Goal: Task Accomplishment & Management: Manage account settings

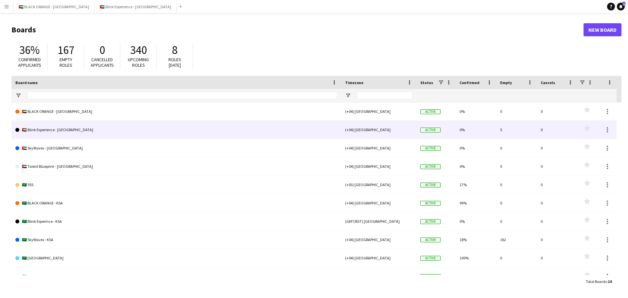
click at [125, 128] on link "🇦🇪 Blink Experience - [GEOGRAPHIC_DATA]" at bounding box center [176, 130] width 322 height 18
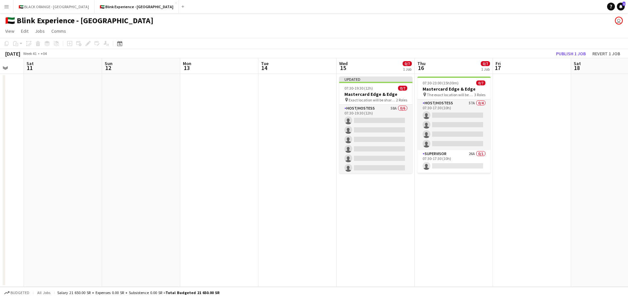
drag, startPoint x: 512, startPoint y: 169, endPoint x: 149, endPoint y: 132, distance: 364.3
click at [149, 132] on app-calendar-viewport "Wed 8 Thu 9 Fri 10 Sat 11 Sun 12 Mon 13 Tue 14 Wed 15 0/7 1 Job Thu 16 0/7 1 Jo…" at bounding box center [314, 172] width 628 height 229
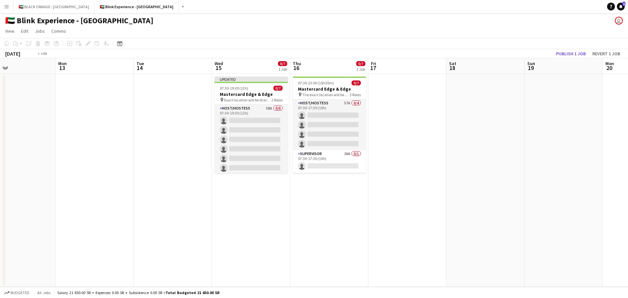
scroll to position [0, 259]
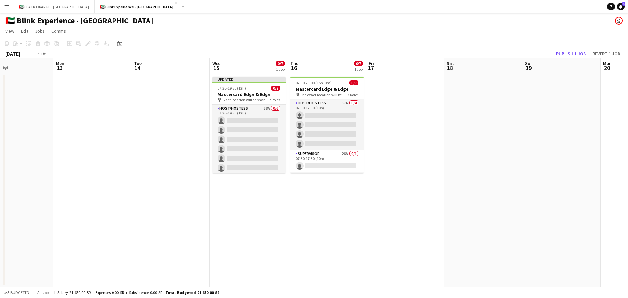
drag, startPoint x: 563, startPoint y: 174, endPoint x: 359, endPoint y: 160, distance: 204.9
click at [359, 160] on app-calendar-viewport "Thu 9 Fri 10 Sat 11 Sun 12 Mon 13 Tue 14 Wed 15 0/7 1 Job Thu 16 0/7 1 Job Fri …" at bounding box center [314, 172] width 628 height 229
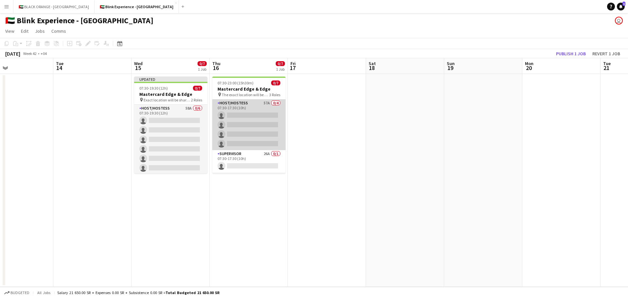
click at [241, 122] on app-card-role "Host/Hostess 57A 0/4 07:30-17:30 (10h) single-neutral-actions single-neutral-ac…" at bounding box center [248, 124] width 73 height 51
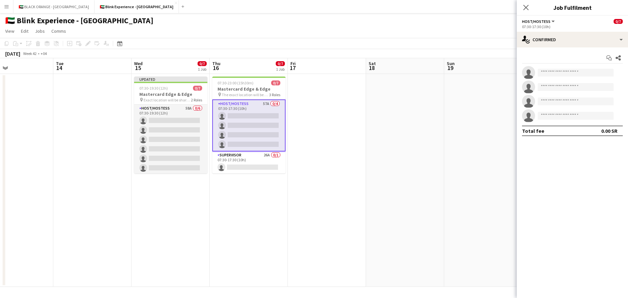
drag, startPoint x: 250, startPoint y: 121, endPoint x: 417, endPoint y: 96, distance: 168.9
click at [419, 96] on app-date-cell at bounding box center [405, 180] width 78 height 213
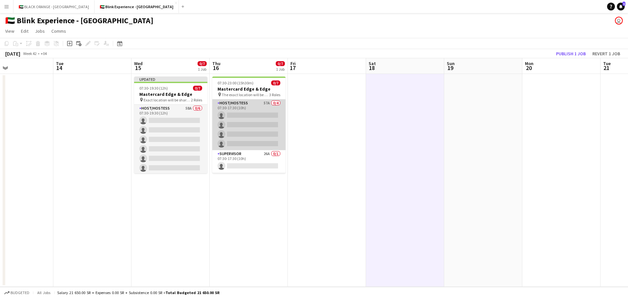
click at [244, 120] on app-card-role "Host/Hostess 57A 0/4 07:30-17:30 (10h) single-neutral-actions single-neutral-ac…" at bounding box center [248, 124] width 73 height 51
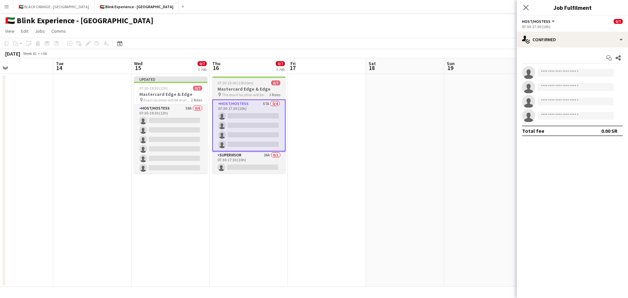
click at [243, 77] on div at bounding box center [248, 77] width 73 height 1
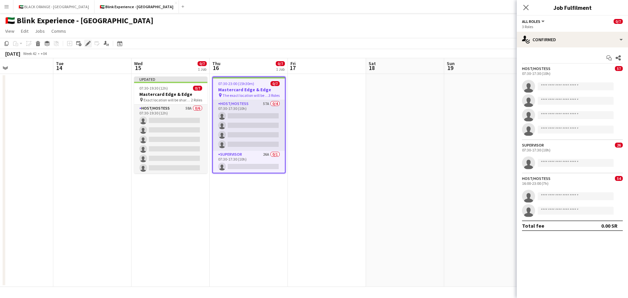
click at [89, 42] on icon "Edit" at bounding box center [87, 43] width 5 height 5
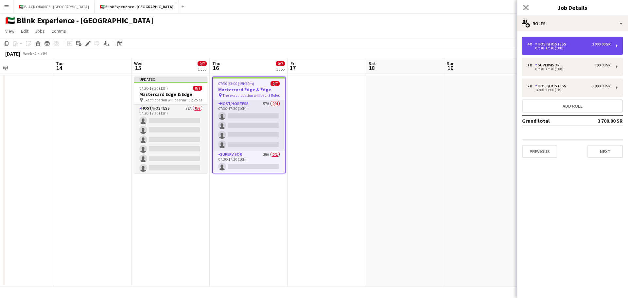
click at [567, 48] on div "07:30-17:30 (10h)" at bounding box center [568, 47] width 83 height 3
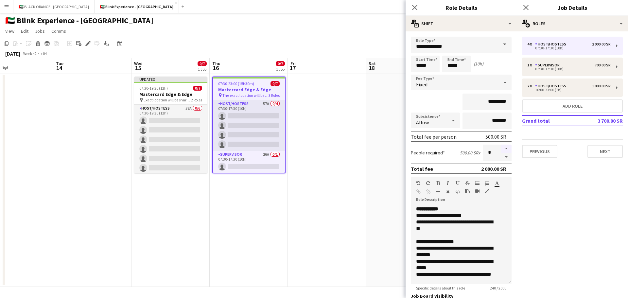
click at [501, 150] on button "button" at bounding box center [506, 149] width 10 height 9
type input "*"
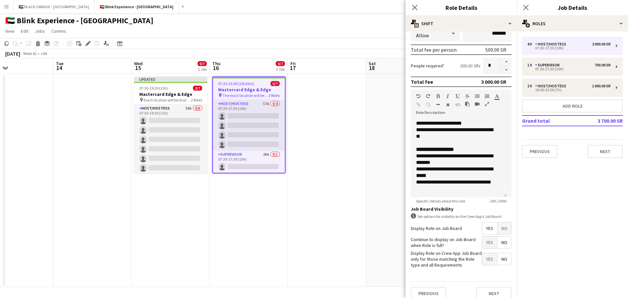
scroll to position [94, 0]
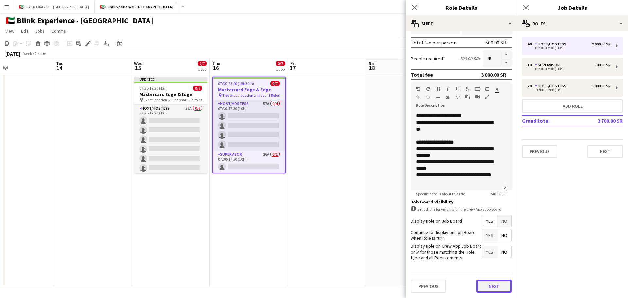
click at [483, 285] on button "Next" at bounding box center [493, 286] width 35 height 13
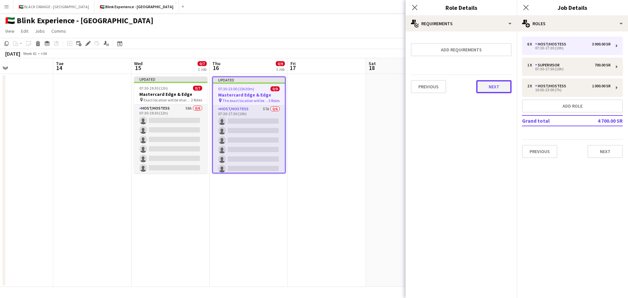
click at [494, 86] on button "Next" at bounding box center [493, 86] width 35 height 13
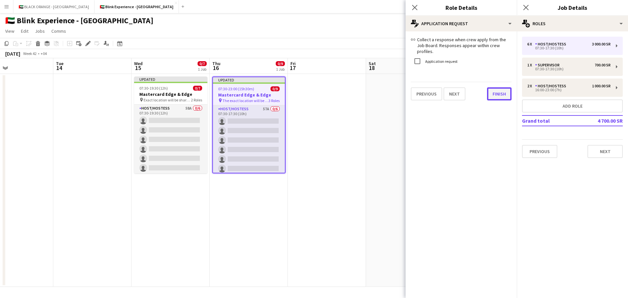
click at [494, 91] on button "Finish" at bounding box center [499, 93] width 25 height 13
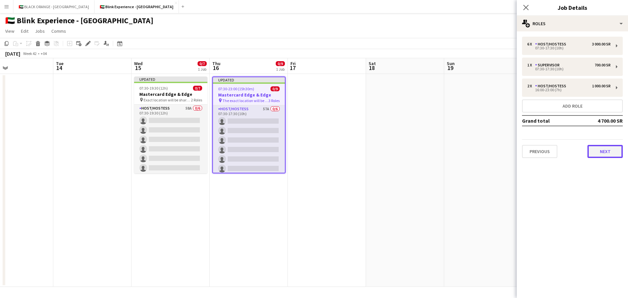
click at [610, 154] on button "Next" at bounding box center [605, 151] width 35 height 13
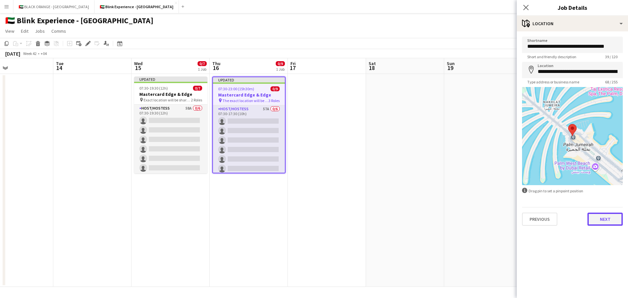
click at [608, 220] on button "Next" at bounding box center [605, 219] width 35 height 13
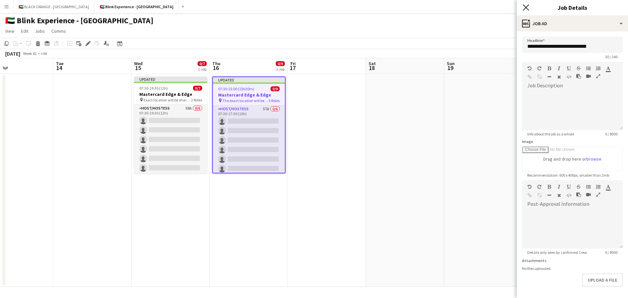
click at [526, 8] on icon at bounding box center [526, 7] width 6 height 6
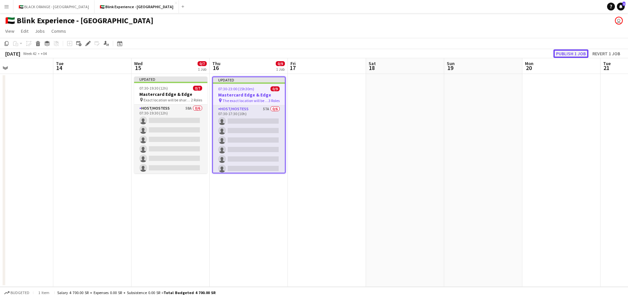
click at [565, 53] on button "Publish 1 job" at bounding box center [570, 53] width 35 height 9
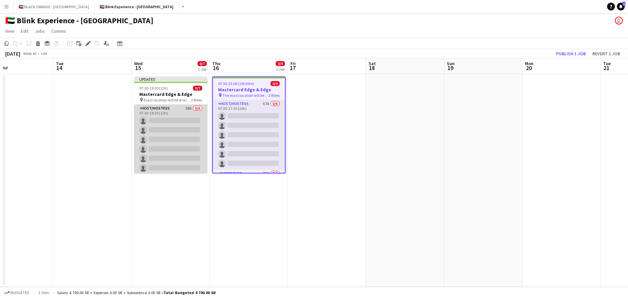
click at [161, 127] on app-card-role "Host/Hostess 58A 0/6 07:30-19:30 (12h) single-neutral-actions single-neutral-ac…" at bounding box center [170, 140] width 73 height 70
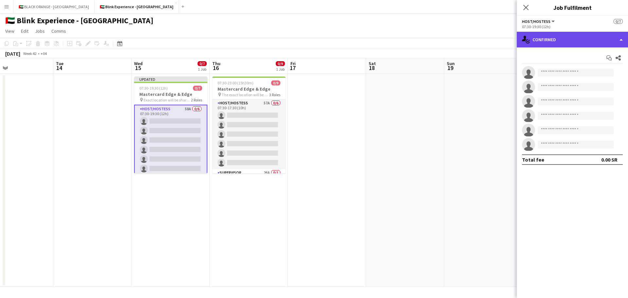
click at [576, 36] on div "single-neutral-actions-check-2 Confirmed" at bounding box center [572, 40] width 111 height 16
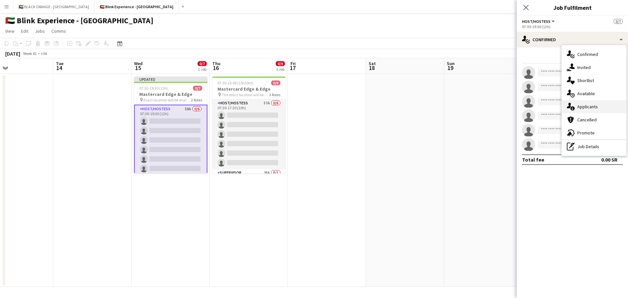
click at [586, 104] on span "Applicants" at bounding box center [587, 107] width 21 height 6
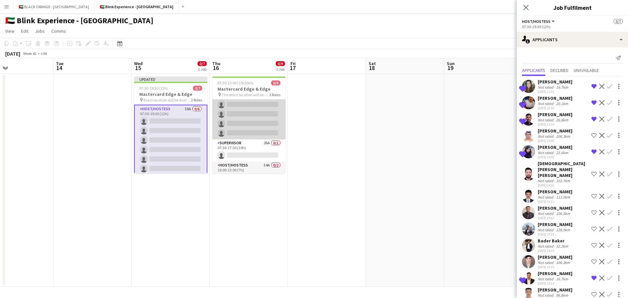
scroll to position [50, 0]
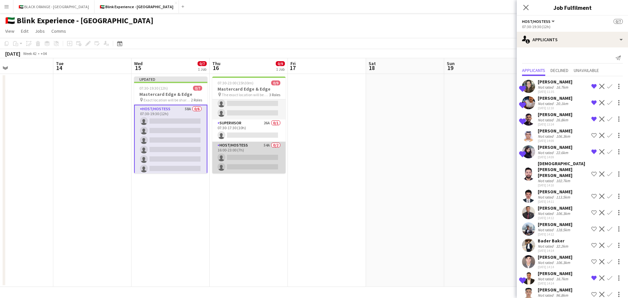
click at [245, 161] on app-card-role "Host/Hostess 54A 0/2 16:00-23:00 (7h) single-neutral-actions single-neutral-act…" at bounding box center [248, 158] width 73 height 32
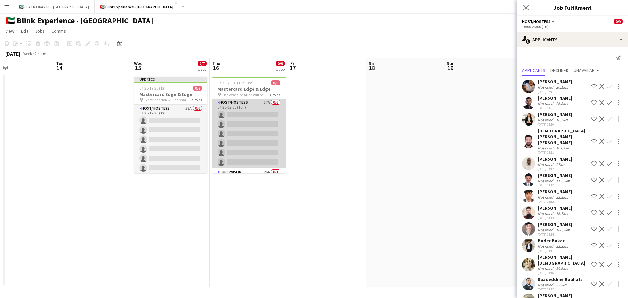
scroll to position [0, 0]
click at [248, 139] on app-card-role "Host/Hostess 57A 0/6 07:30-17:30 (10h) single-neutral-actions single-neutral-ac…" at bounding box center [248, 134] width 73 height 70
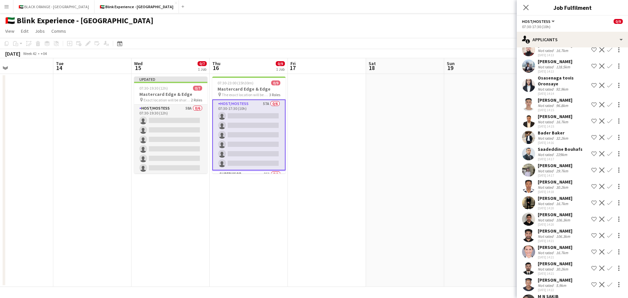
scroll to position [196, 0]
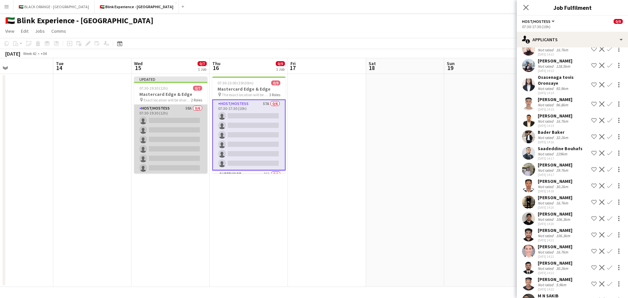
click at [163, 139] on app-card-role "Host/Hostess 58A 0/6 07:30-19:30 (12h) single-neutral-actions single-neutral-ac…" at bounding box center [170, 140] width 73 height 70
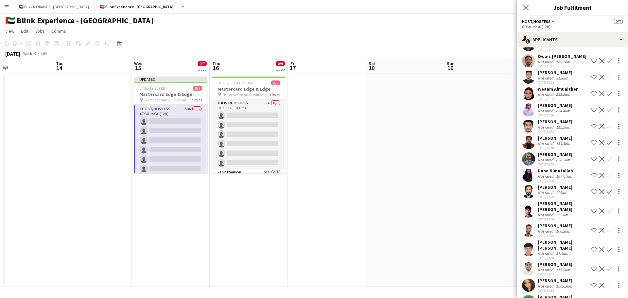
scroll to position [715, 0]
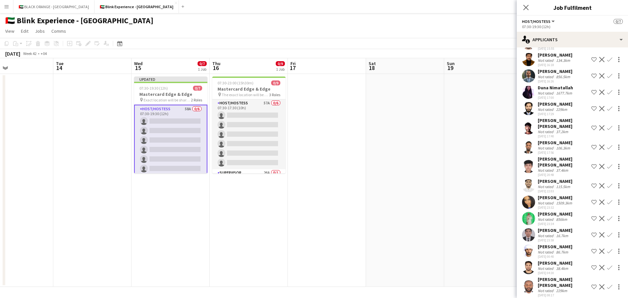
click at [545, 78] on div "Not rated" at bounding box center [546, 76] width 17 height 5
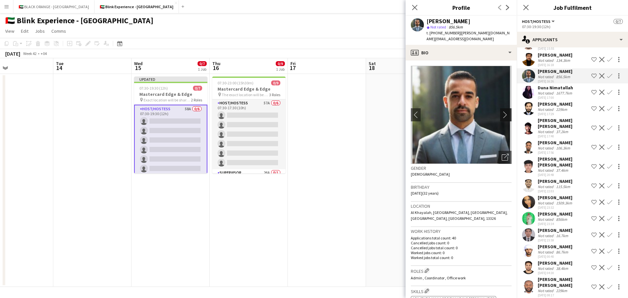
click at [503, 111] on app-icon "chevron-right" at bounding box center [507, 114] width 10 height 7
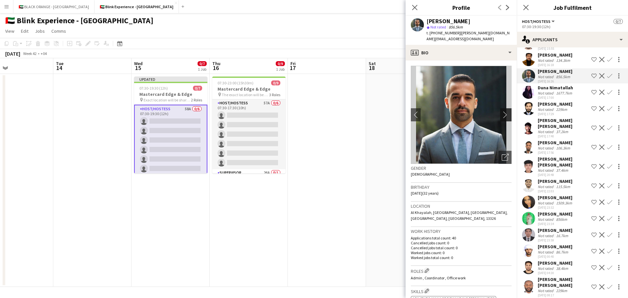
click at [502, 111] on app-icon "chevron-right" at bounding box center [507, 114] width 10 height 7
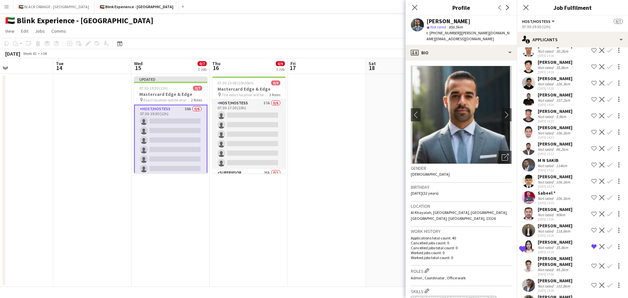
scroll to position [290, 0]
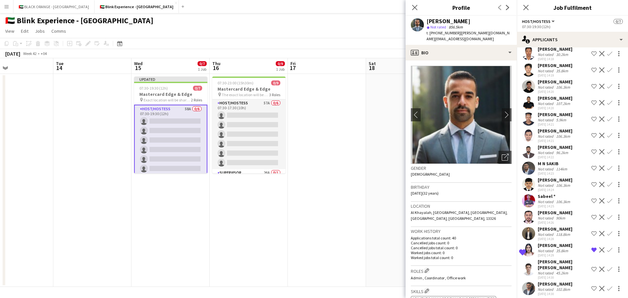
click at [554, 117] on div "[PERSON_NAME]" at bounding box center [555, 115] width 35 height 6
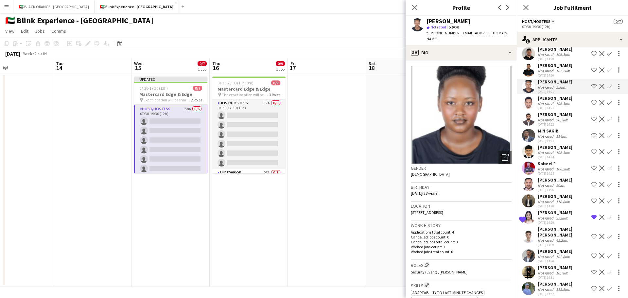
scroll to position [61, 0]
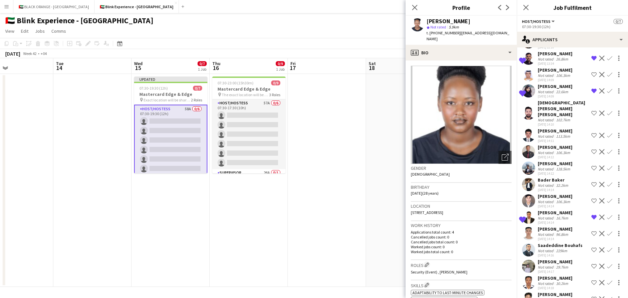
click at [531, 184] on app-user-avatar at bounding box center [528, 184] width 13 height 13
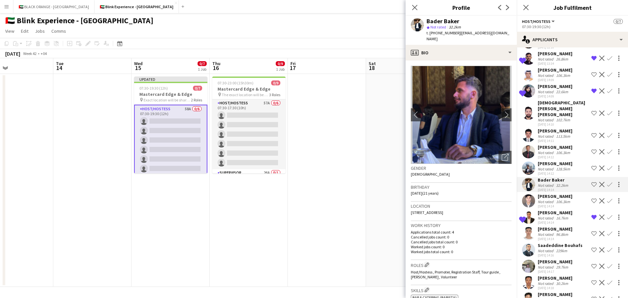
click at [531, 150] on app-user-avatar at bounding box center [528, 151] width 13 height 13
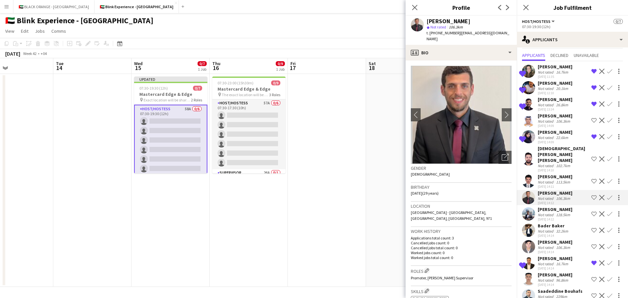
scroll to position [0, 0]
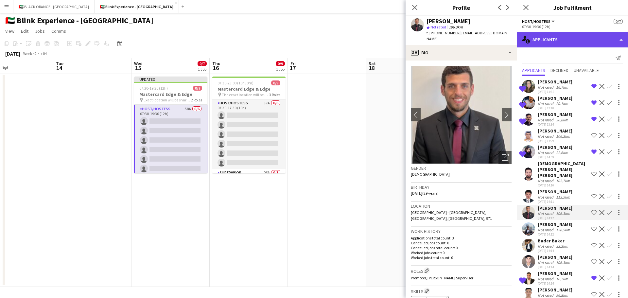
click at [564, 42] on div "single-neutral-actions-information Applicants" at bounding box center [572, 40] width 111 height 16
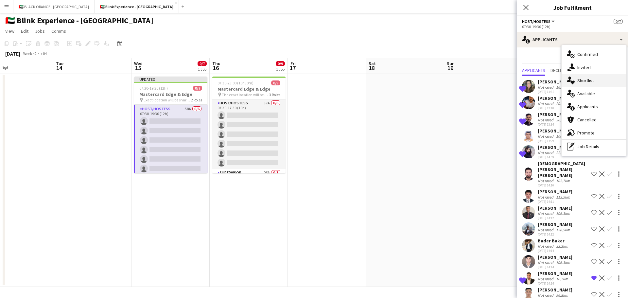
click at [586, 81] on span "Shortlist" at bounding box center [585, 81] width 17 height 6
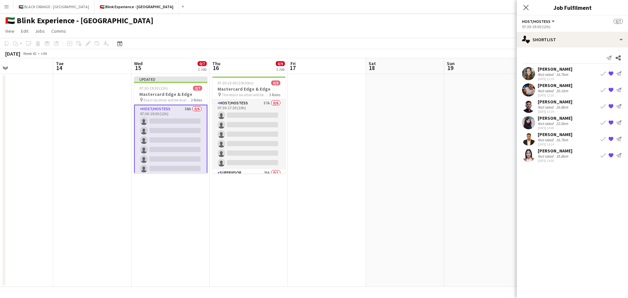
click at [531, 137] on app-user-avatar at bounding box center [528, 138] width 13 height 13
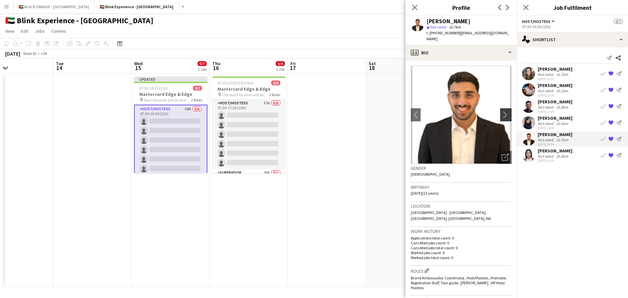
click at [502, 111] on app-icon "chevron-right" at bounding box center [507, 114] width 10 height 7
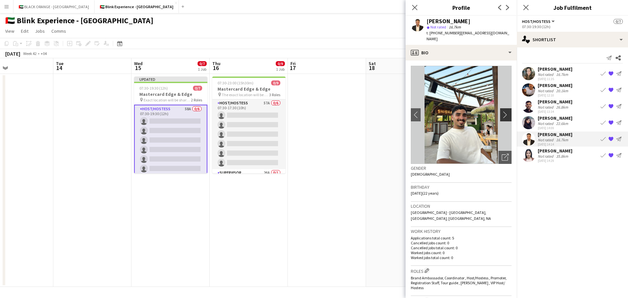
click at [502, 111] on app-icon "chevron-right" at bounding box center [507, 114] width 10 height 7
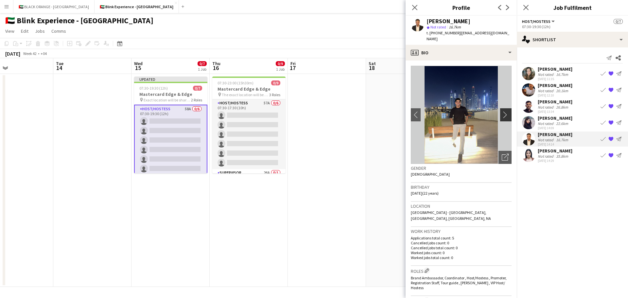
click at [502, 111] on app-icon "chevron-right" at bounding box center [507, 114] width 10 height 7
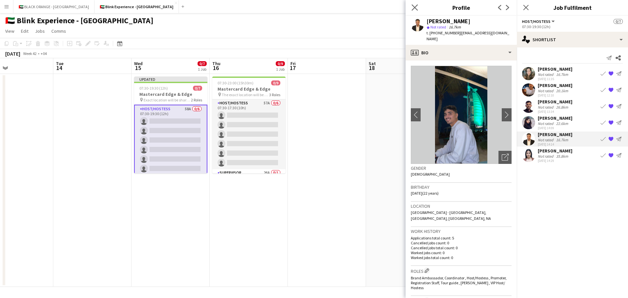
click at [419, 8] on app-icon "Close pop-in" at bounding box center [414, 7] width 9 height 9
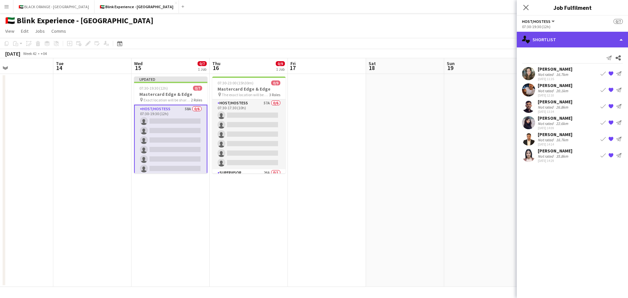
click at [560, 33] on div "single-neutral-actions-heart Shortlist" at bounding box center [572, 40] width 111 height 16
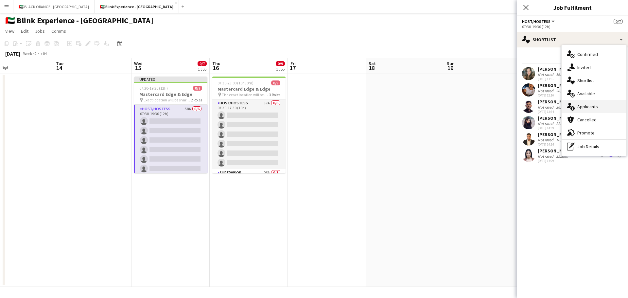
click at [583, 110] on span "Applicants" at bounding box center [587, 107] width 21 height 6
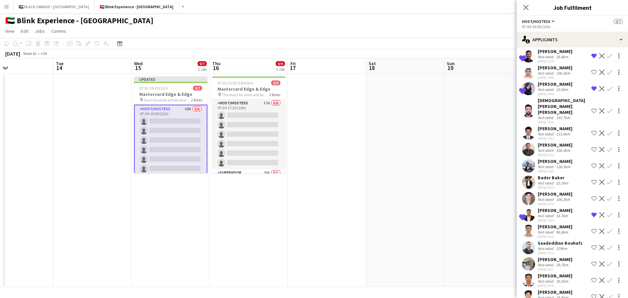
scroll to position [65, 0]
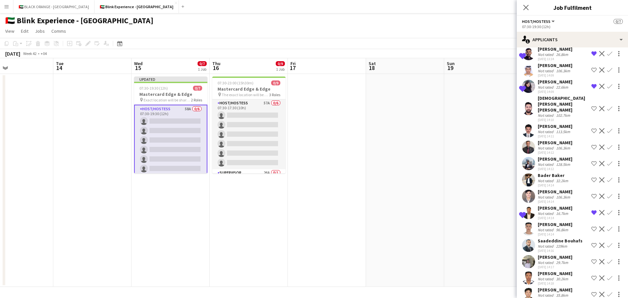
click at [558, 143] on div "[PERSON_NAME]" at bounding box center [555, 143] width 35 height 6
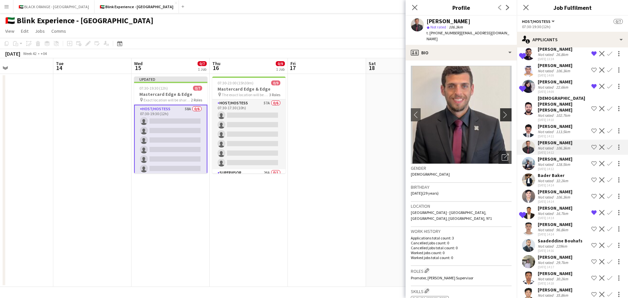
click at [504, 111] on app-icon "chevron-right" at bounding box center [507, 114] width 10 height 7
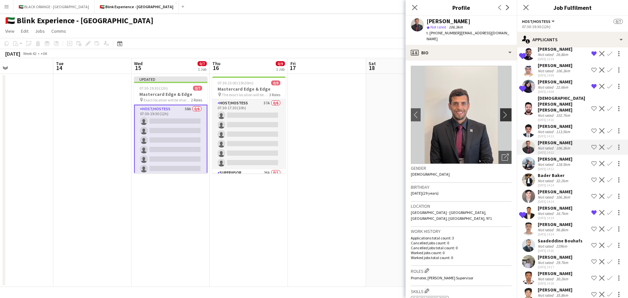
click at [503, 111] on app-icon "chevron-right" at bounding box center [507, 114] width 10 height 7
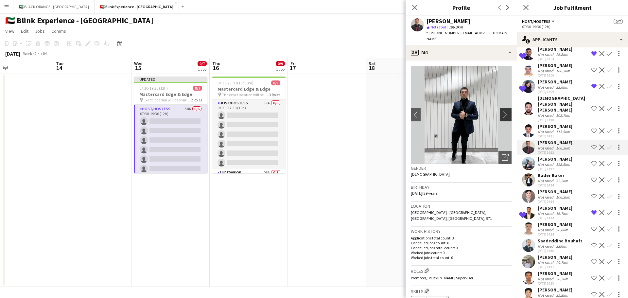
click at [503, 111] on app-icon "chevron-right" at bounding box center [507, 114] width 10 height 7
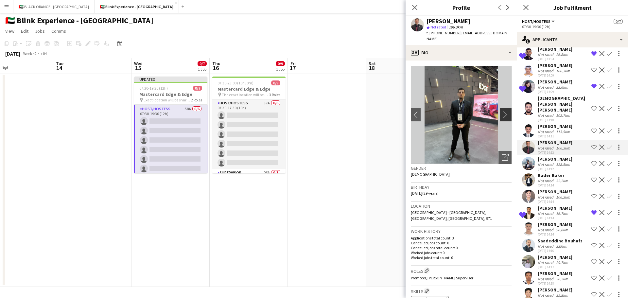
click at [503, 111] on app-icon "chevron-right" at bounding box center [507, 114] width 10 height 7
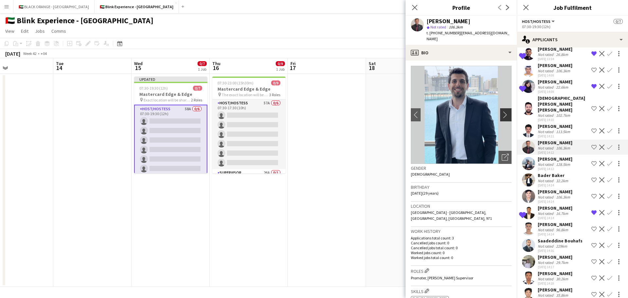
click at [503, 111] on app-icon "chevron-right" at bounding box center [507, 114] width 10 height 7
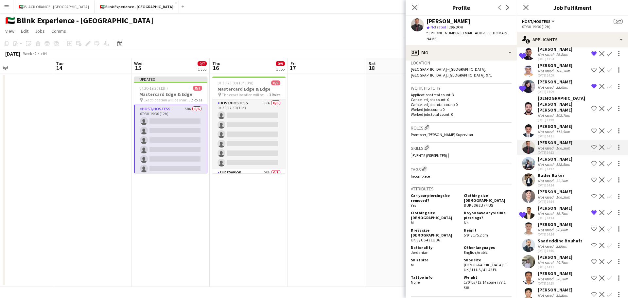
scroll to position [117, 0]
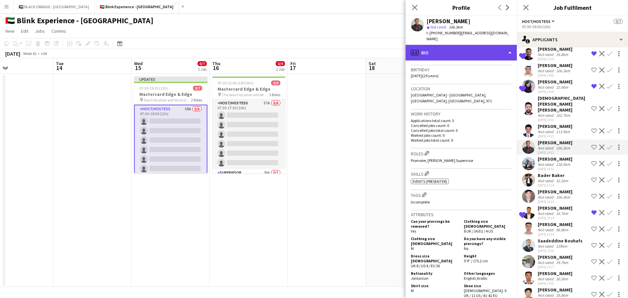
drag, startPoint x: 444, startPoint y: 44, endPoint x: 460, endPoint y: 62, distance: 24.4
click at [444, 45] on div "profile Bio" at bounding box center [461, 53] width 111 height 16
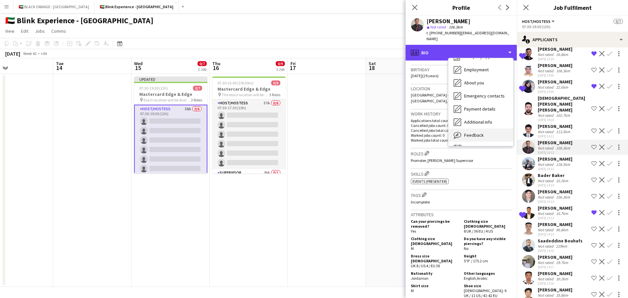
scroll to position [35, 0]
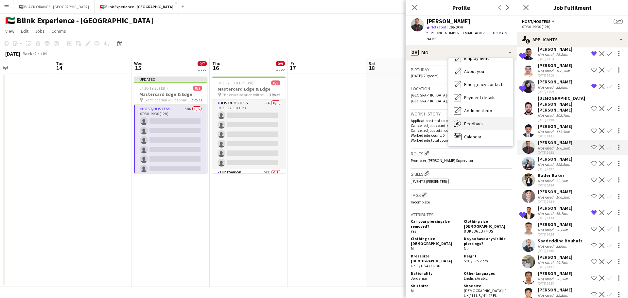
click at [469, 121] on span "Feedback" at bounding box center [474, 124] width 20 height 6
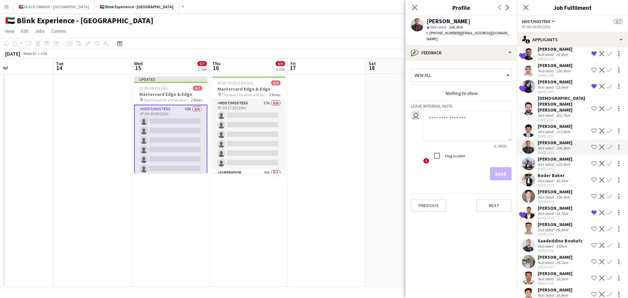
click at [552, 165] on div "Not rated" at bounding box center [546, 164] width 17 height 5
click at [552, 176] on div "Bader Baker" at bounding box center [554, 175] width 32 height 6
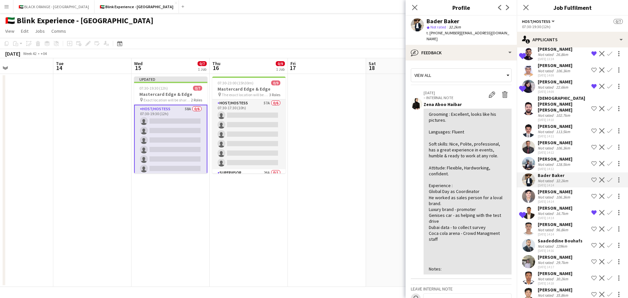
scroll to position [98, 0]
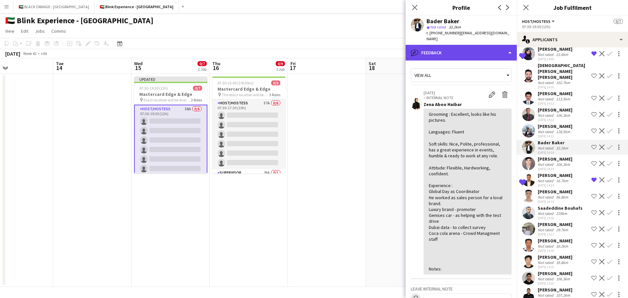
click at [489, 51] on div "bubble-pencil Feedback" at bounding box center [461, 53] width 111 height 16
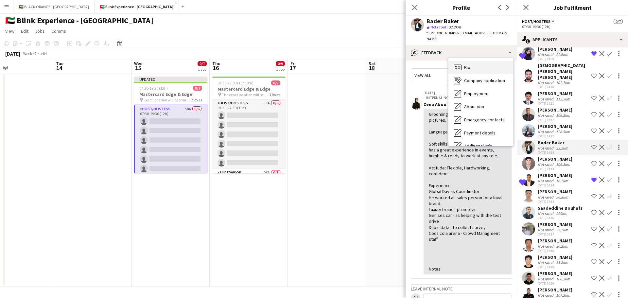
click at [481, 62] on div "Bio Bio" at bounding box center [480, 67] width 65 height 13
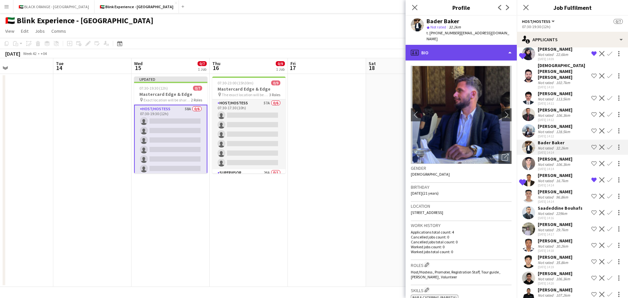
click at [456, 45] on div "profile Bio" at bounding box center [461, 53] width 111 height 16
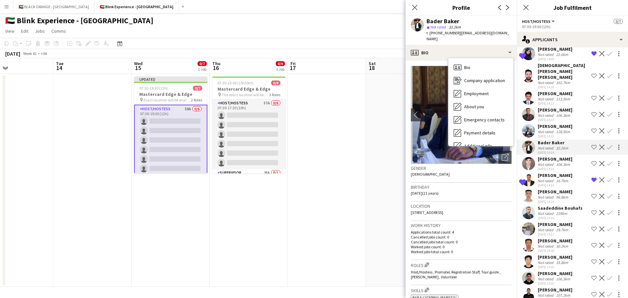
click at [474, 222] on h3 "Work history" at bounding box center [461, 225] width 101 height 6
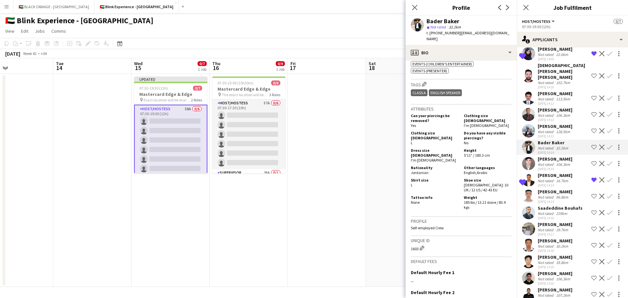
scroll to position [262, 0]
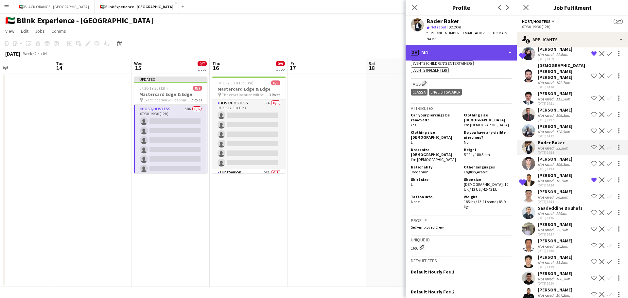
click at [501, 50] on div "profile Bio" at bounding box center [461, 53] width 111 height 16
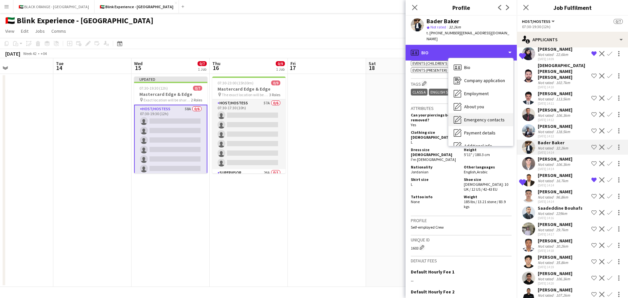
scroll to position [35, 0]
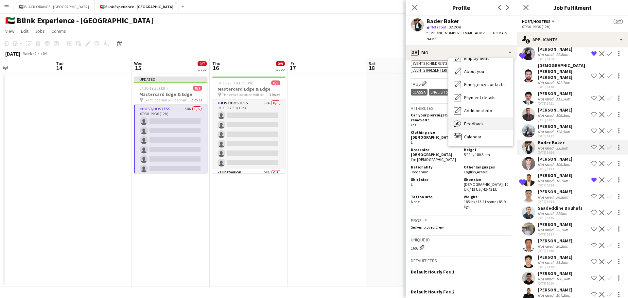
click at [472, 121] on span "Feedback" at bounding box center [474, 124] width 20 height 6
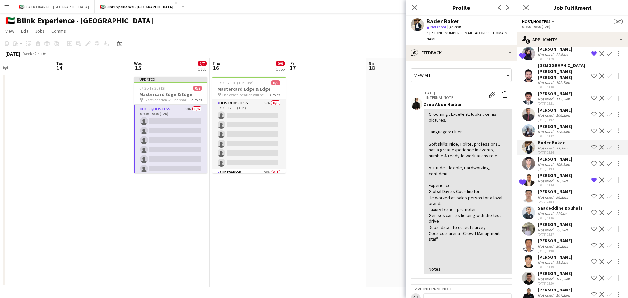
click at [591, 146] on app-icon "Shortlist crew" at bounding box center [593, 147] width 5 height 5
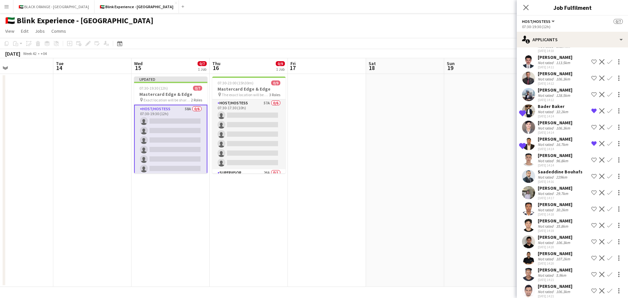
scroll to position [164, 0]
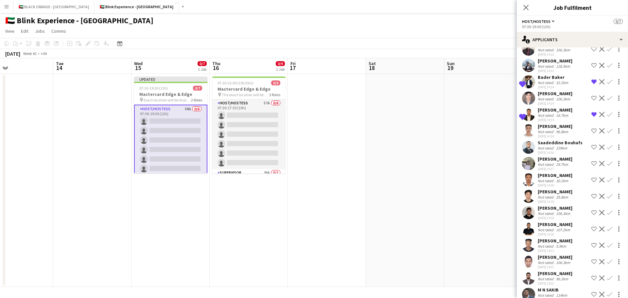
click at [556, 150] on div "229km" at bounding box center [562, 148] width 14 height 5
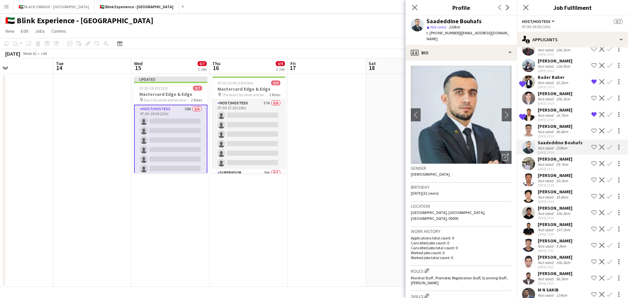
click at [555, 167] on div "29.7km" at bounding box center [562, 164] width 15 height 5
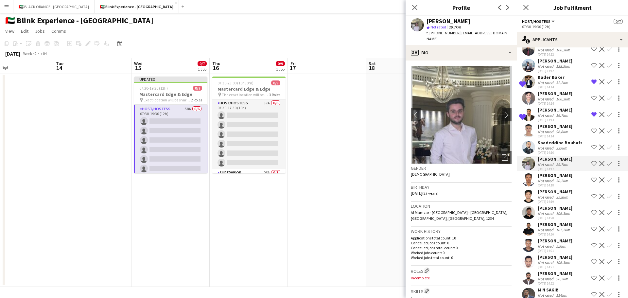
click at [555, 178] on div "[PERSON_NAME]" at bounding box center [555, 175] width 35 height 6
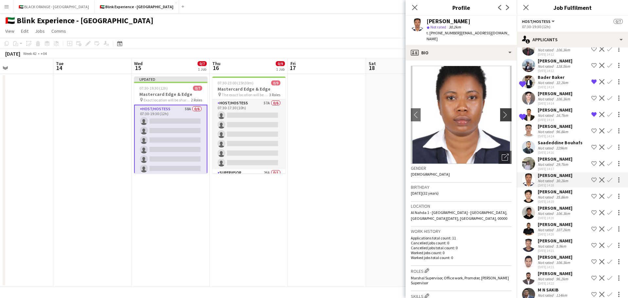
click at [502, 111] on app-icon "chevron-right" at bounding box center [507, 114] width 10 height 7
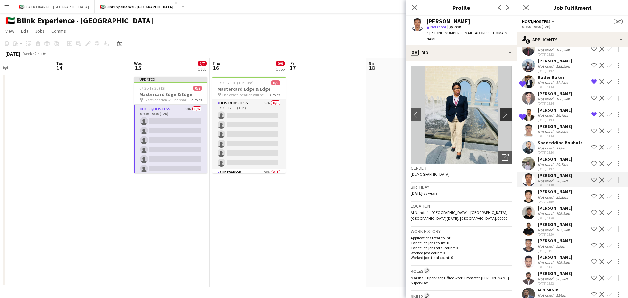
click at [502, 111] on app-icon "chevron-right" at bounding box center [507, 114] width 10 height 7
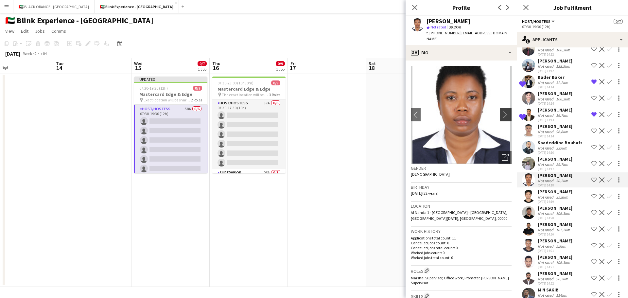
click at [502, 111] on app-icon "chevron-right" at bounding box center [507, 114] width 10 height 7
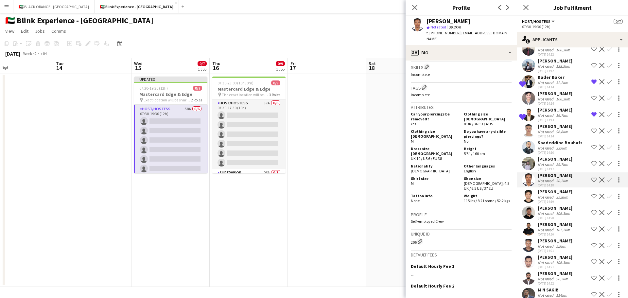
scroll to position [0, 0]
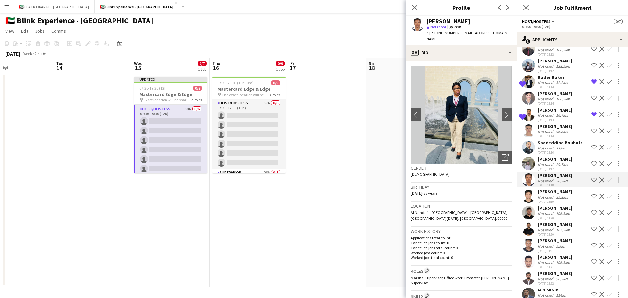
click at [591, 183] on app-icon "Shortlist crew" at bounding box center [593, 179] width 5 height 5
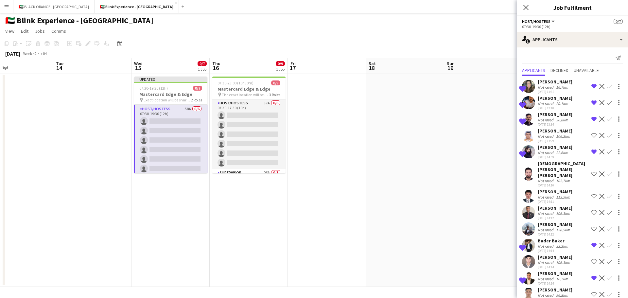
click at [553, 196] on div "Not rated" at bounding box center [546, 197] width 17 height 5
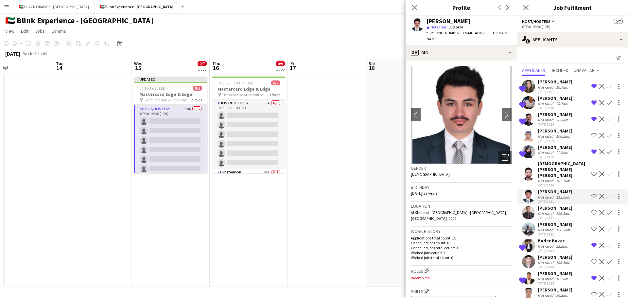
click at [552, 176] on div "[DEMOGRAPHIC_DATA] [PERSON_NAME] [PERSON_NAME]" at bounding box center [563, 170] width 51 height 18
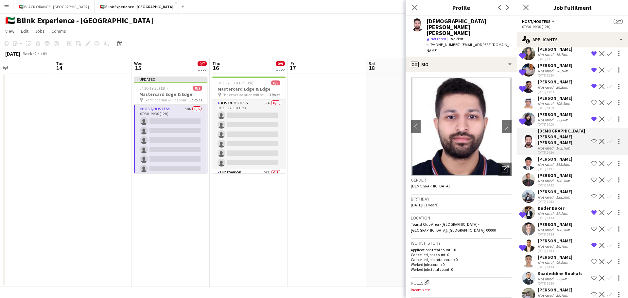
scroll to position [131, 0]
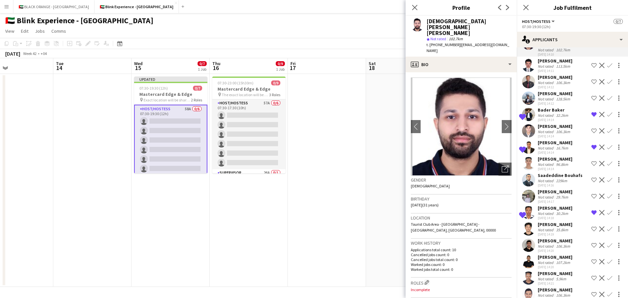
click at [552, 162] on div "[PERSON_NAME]" at bounding box center [555, 159] width 35 height 6
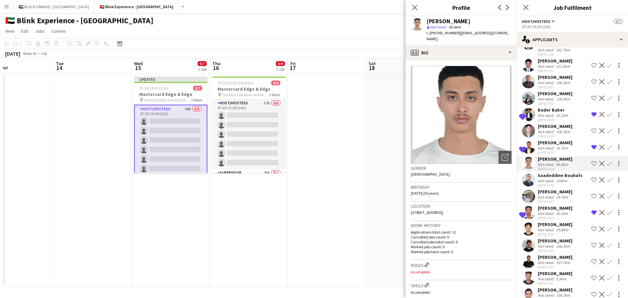
click at [553, 183] on div "Not rated" at bounding box center [546, 180] width 17 height 5
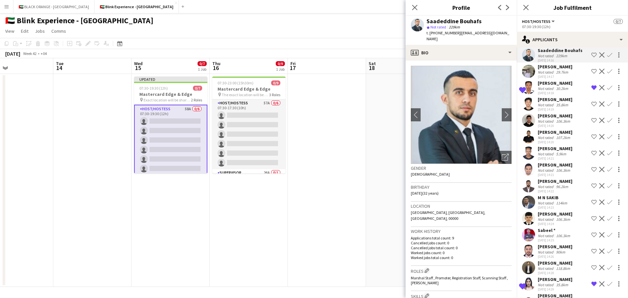
scroll to position [262, 0]
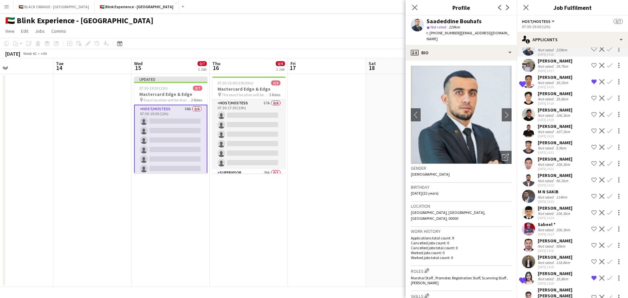
click at [552, 167] on div "Not rated" at bounding box center [546, 164] width 17 height 5
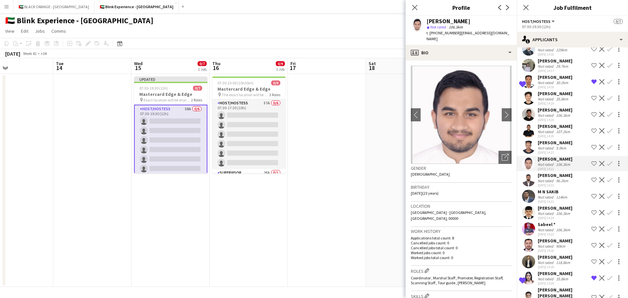
click at [549, 194] on div "Shortlisted [PERSON_NAME] Not rated 16.7km [DATE] 11:35 Remove crew from shortl…" at bounding box center [572, 284] width 111 height 938
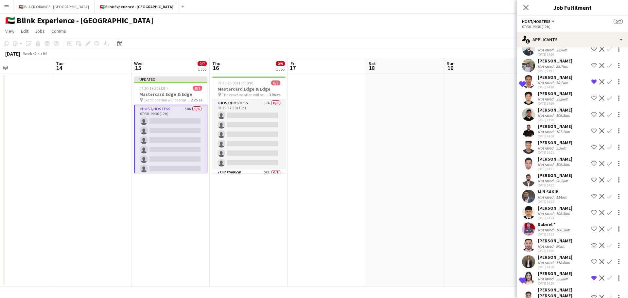
click at [546, 195] on div "M N SAKIB" at bounding box center [553, 192] width 31 height 6
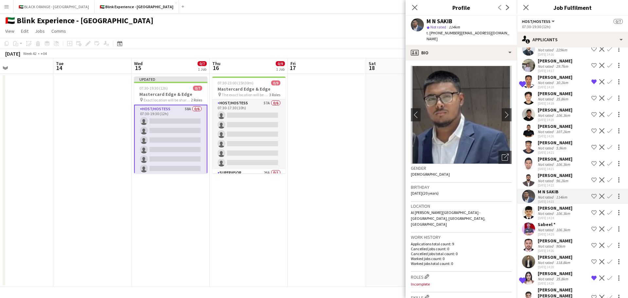
scroll to position [294, 0]
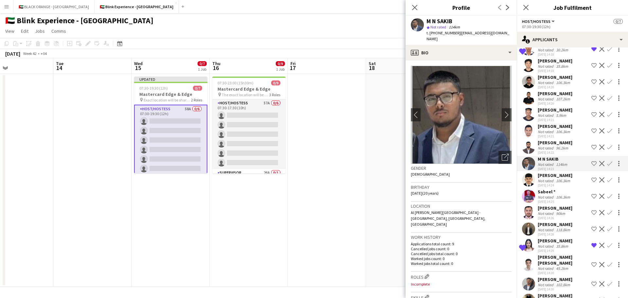
click at [546, 195] on div "Sabeel *" at bounding box center [555, 192] width 34 height 6
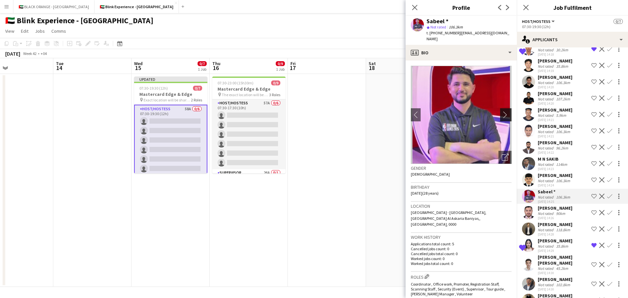
click at [503, 113] on button "chevron-right" at bounding box center [506, 114] width 13 height 13
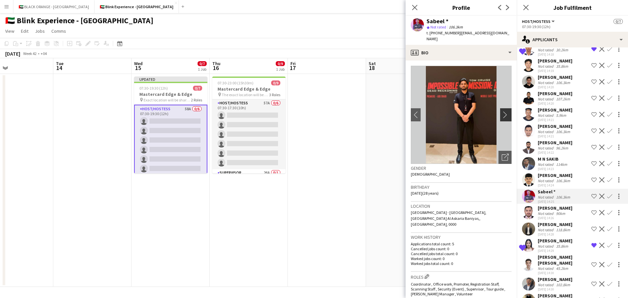
click at [502, 111] on app-icon "chevron-right" at bounding box center [507, 114] width 10 height 7
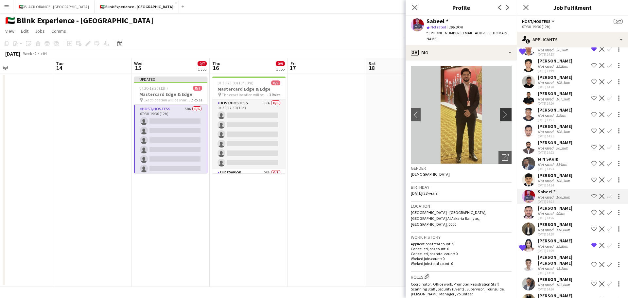
click at [502, 111] on app-icon "chevron-right" at bounding box center [507, 114] width 10 height 7
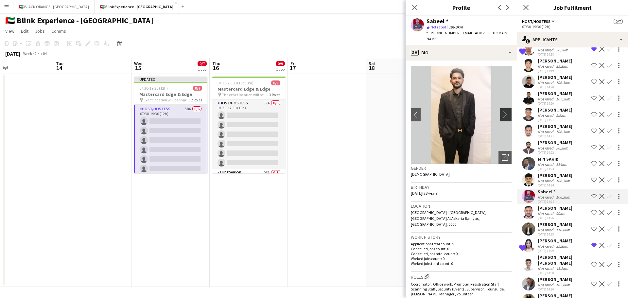
click at [502, 111] on app-icon "chevron-right" at bounding box center [507, 114] width 10 height 7
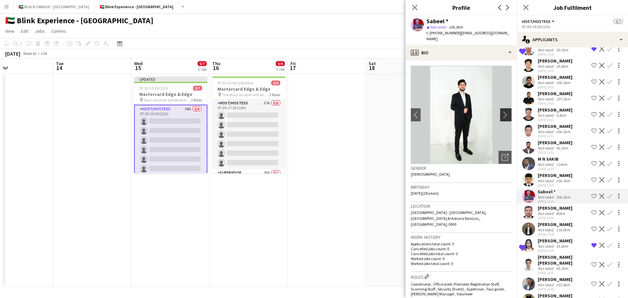
click at [502, 111] on app-icon "chevron-right" at bounding box center [507, 114] width 10 height 7
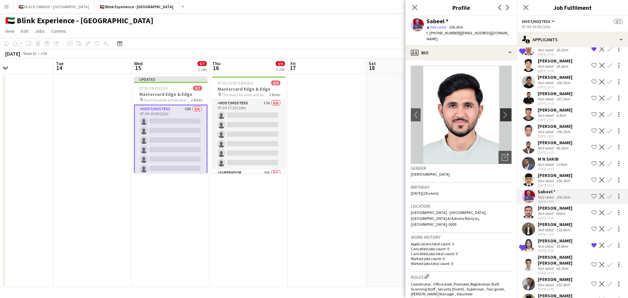
click at [502, 111] on app-icon "chevron-right" at bounding box center [507, 114] width 10 height 7
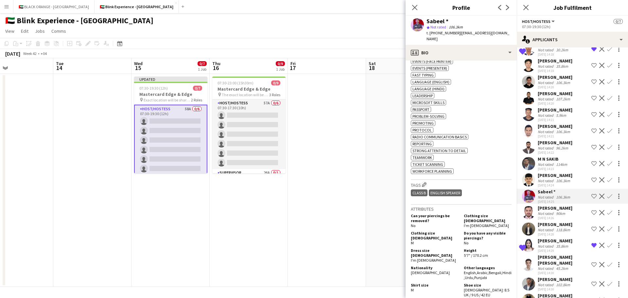
click at [544, 211] on div "[PERSON_NAME]" at bounding box center [555, 208] width 35 height 6
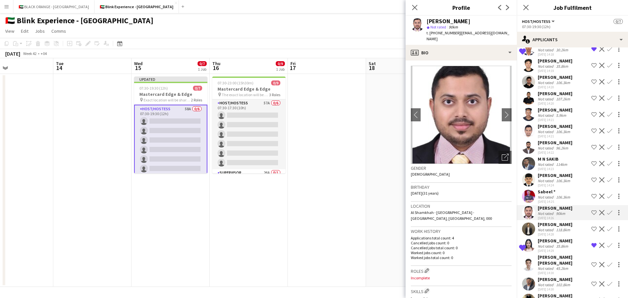
click at [544, 227] on div "[PERSON_NAME]" at bounding box center [555, 224] width 35 height 6
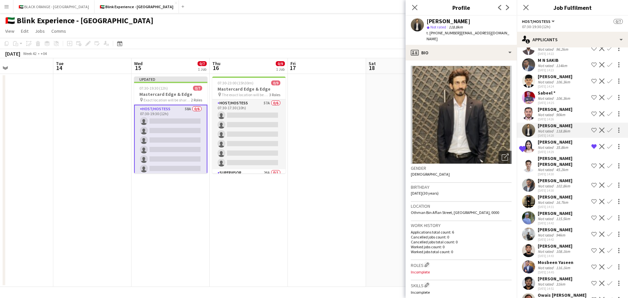
scroll to position [491, 0]
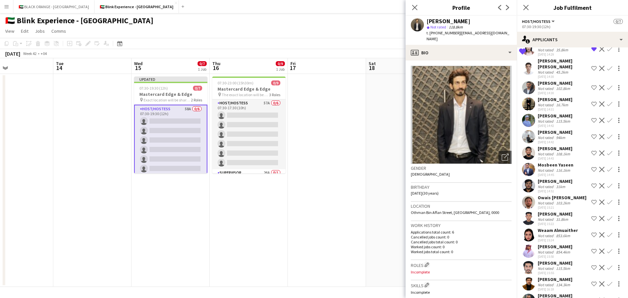
click at [553, 167] on div "Mosbeen Yaseen" at bounding box center [556, 165] width 36 height 6
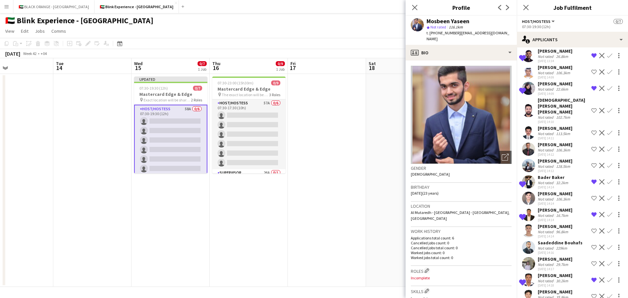
scroll to position [0, 0]
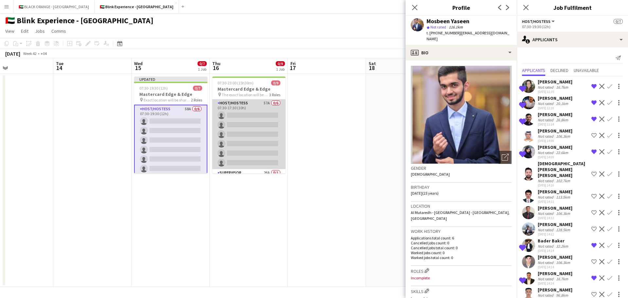
click at [247, 131] on app-card-role "Host/Hostess 57A 0/6 07:30-17:30 (10h) single-neutral-actions single-neutral-ac…" at bounding box center [248, 134] width 73 height 70
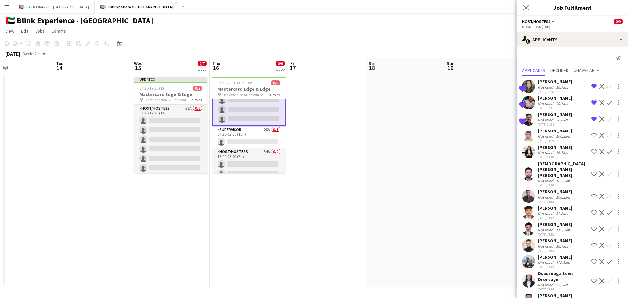
scroll to position [51, 0]
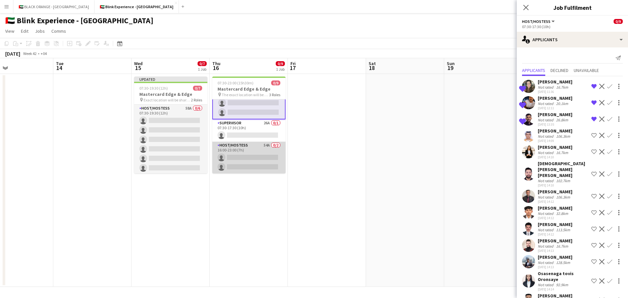
click at [241, 156] on app-card-role "Host/Hostess 54A 0/2 16:00-23:00 (7h) single-neutral-actions single-neutral-act…" at bounding box center [248, 158] width 73 height 32
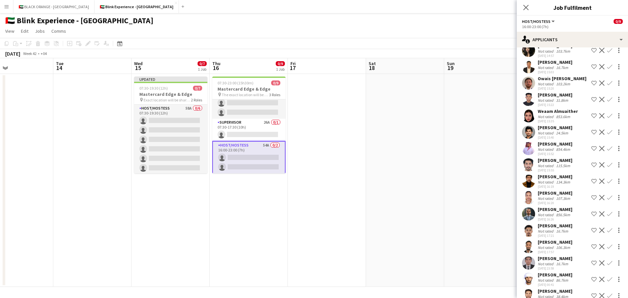
scroll to position [638, 0]
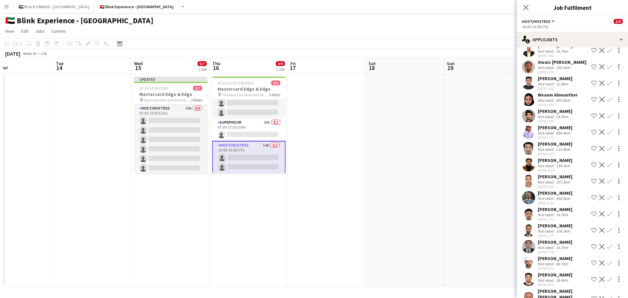
click at [549, 174] on div "[PERSON_NAME]" at bounding box center [555, 177] width 35 height 6
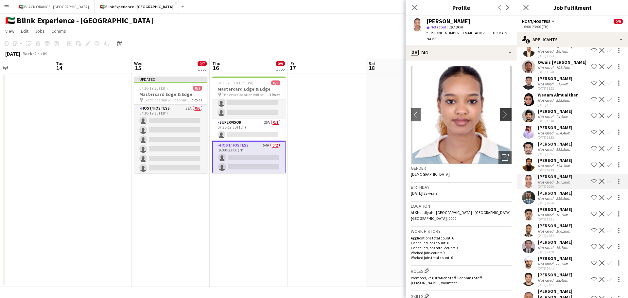
click at [502, 111] on app-icon "chevron-right" at bounding box center [507, 114] width 10 height 7
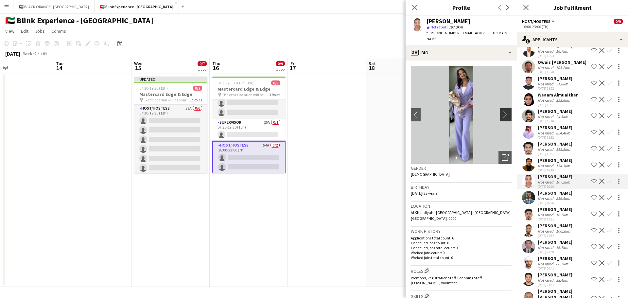
click at [502, 111] on app-icon "chevron-right" at bounding box center [507, 114] width 10 height 7
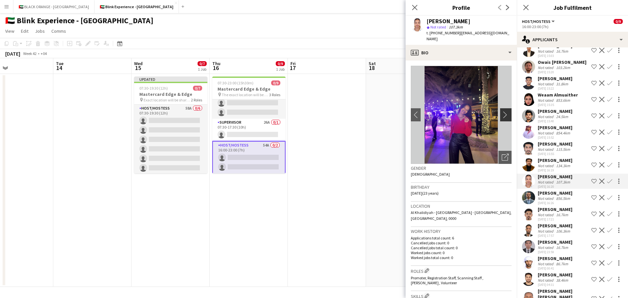
click at [502, 111] on app-icon "chevron-right" at bounding box center [507, 114] width 10 height 7
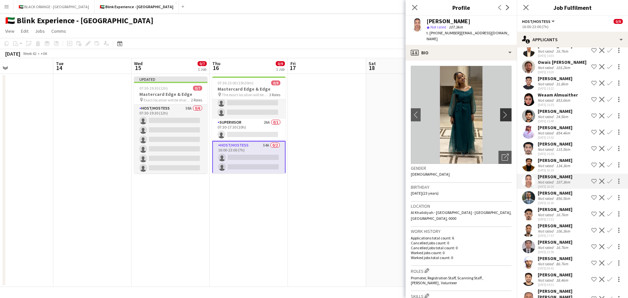
click at [502, 111] on app-icon "chevron-right" at bounding box center [507, 114] width 10 height 7
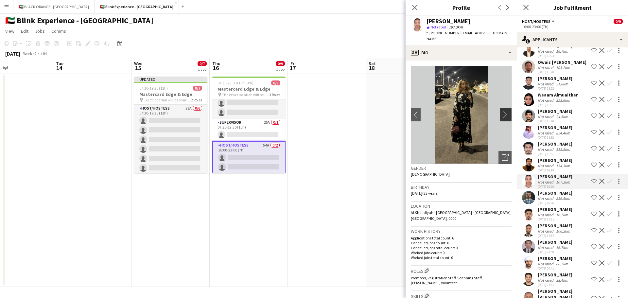
click at [502, 111] on app-icon "chevron-right" at bounding box center [507, 114] width 10 height 7
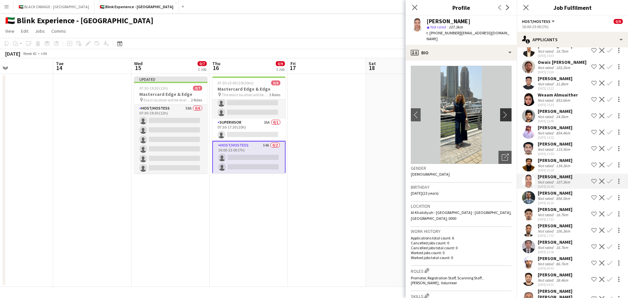
click at [502, 111] on app-icon "chevron-right" at bounding box center [507, 114] width 10 height 7
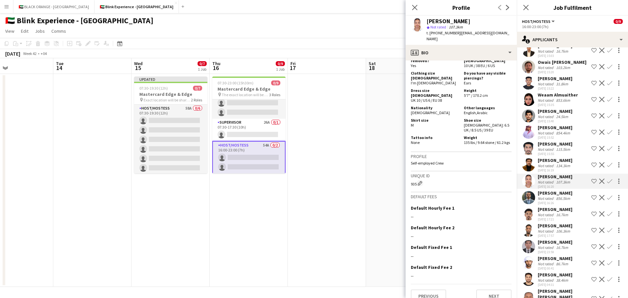
scroll to position [420, 0]
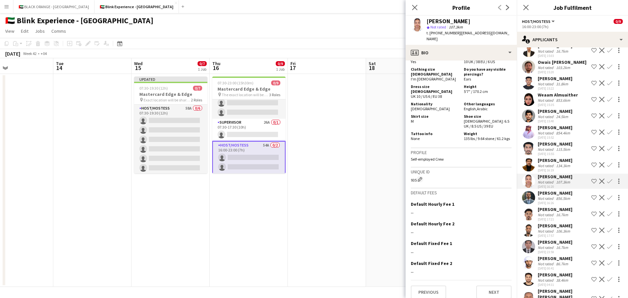
click at [591, 179] on app-icon "Shortlist crew" at bounding box center [593, 181] width 5 height 5
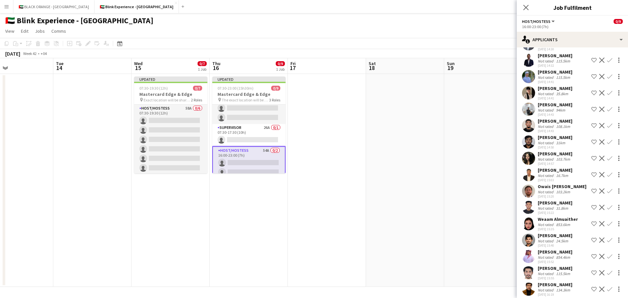
scroll to position [507, 0]
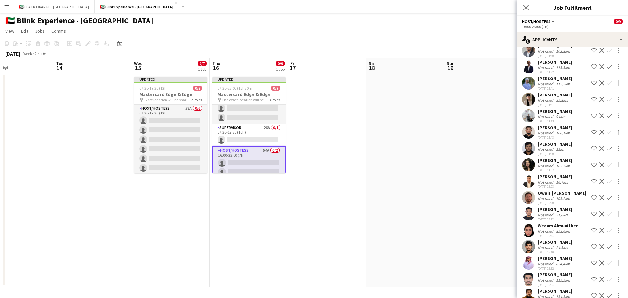
click at [546, 163] on div "Not rated" at bounding box center [546, 165] width 17 height 5
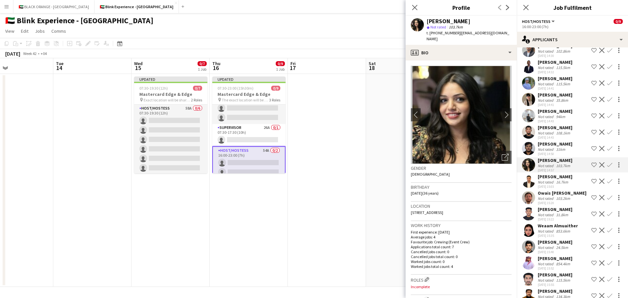
scroll to position [474, 0]
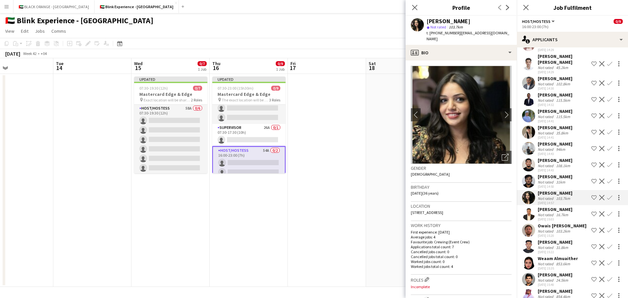
click at [543, 147] on div "Not rated" at bounding box center [546, 149] width 17 height 5
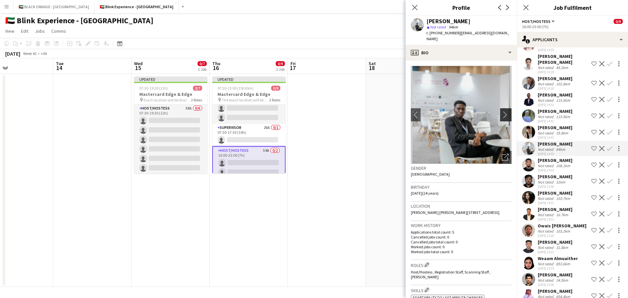
click at [503, 111] on app-icon "chevron-right" at bounding box center [507, 114] width 10 height 7
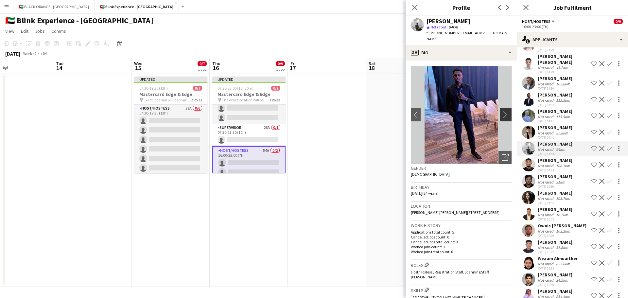
click at [502, 111] on app-icon "chevron-right" at bounding box center [507, 114] width 10 height 7
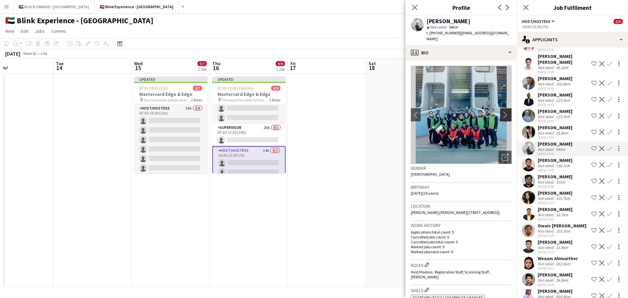
click at [502, 111] on app-icon "chevron-right" at bounding box center [507, 114] width 10 height 7
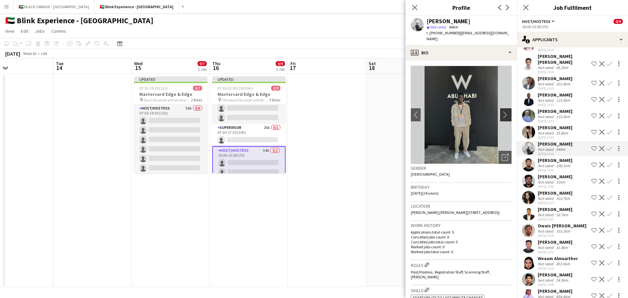
click at [502, 111] on app-icon "chevron-right" at bounding box center [507, 114] width 10 height 7
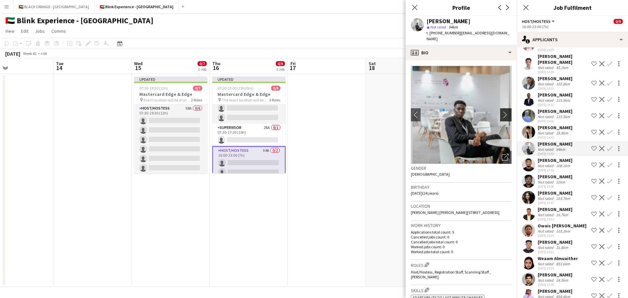
click at [502, 111] on app-icon "chevron-right" at bounding box center [507, 114] width 10 height 7
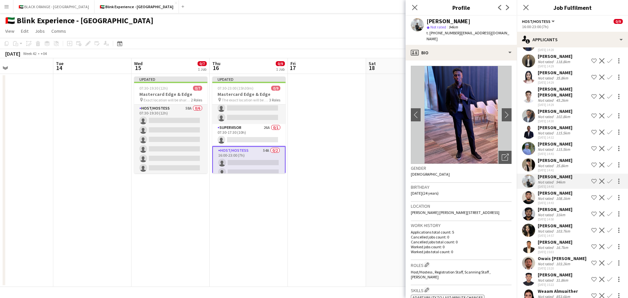
scroll to position [409, 0]
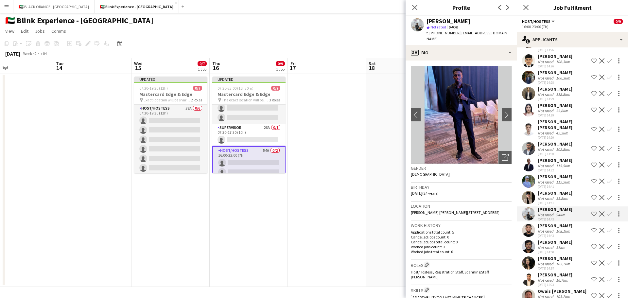
click at [562, 163] on div "115.5km" at bounding box center [563, 165] width 17 height 5
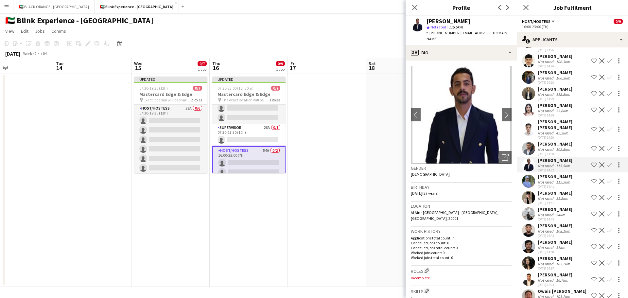
click at [561, 174] on div "[PERSON_NAME]" at bounding box center [555, 177] width 35 height 6
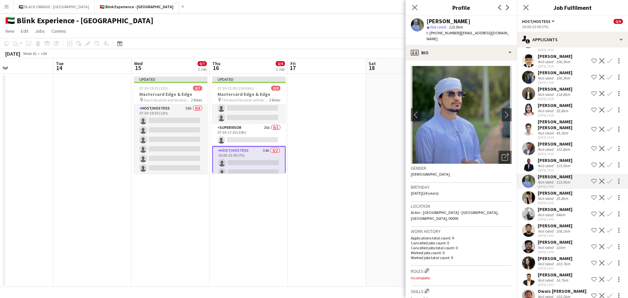
click at [555, 108] on div "35.8km" at bounding box center [562, 110] width 15 height 5
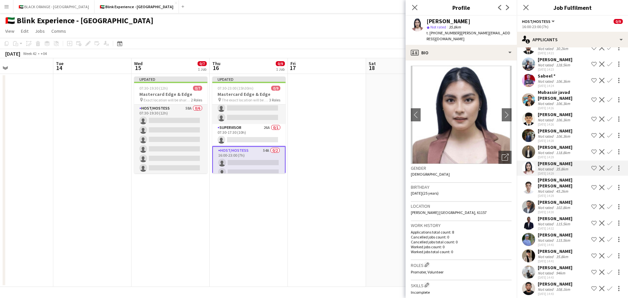
scroll to position [343, 0]
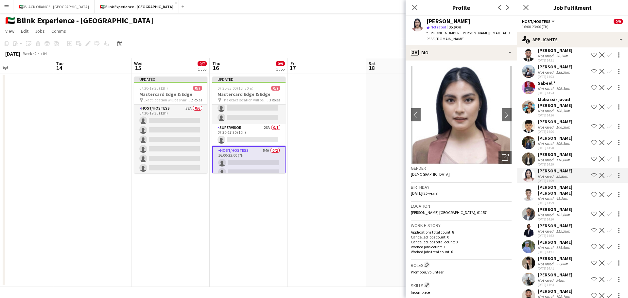
click at [550, 108] on div "Not rated" at bounding box center [546, 110] width 17 height 5
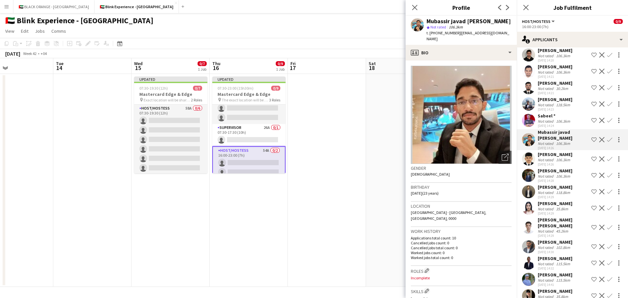
scroll to position [278, 0]
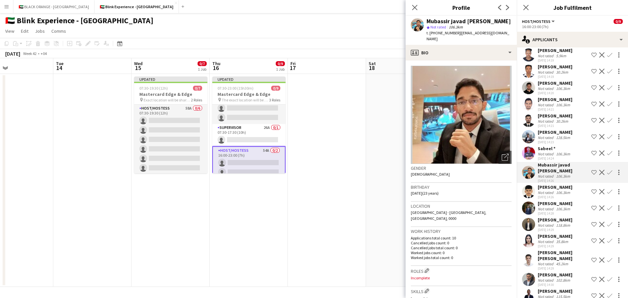
click at [550, 132] on div "[PERSON_NAME]" at bounding box center [555, 132] width 35 height 6
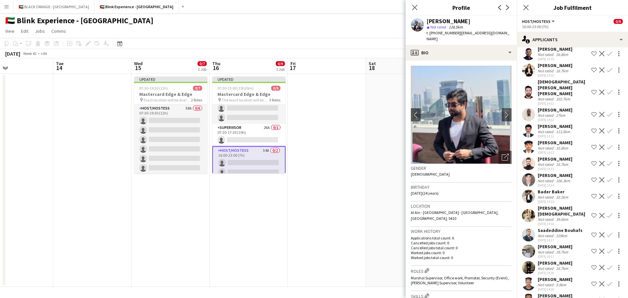
scroll to position [16, 0]
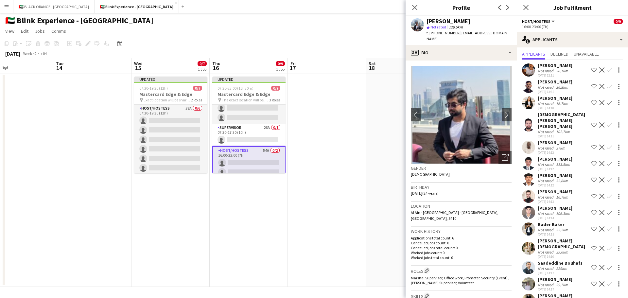
click at [540, 193] on div "[PERSON_NAME]" at bounding box center [555, 192] width 35 height 6
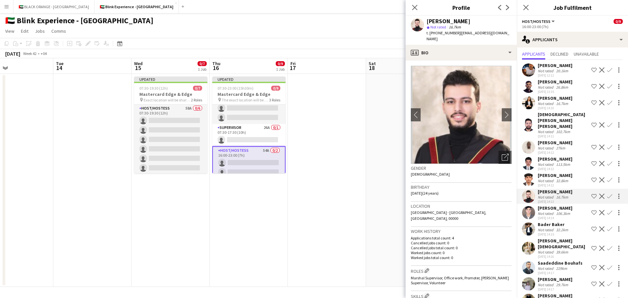
scroll to position [0, 0]
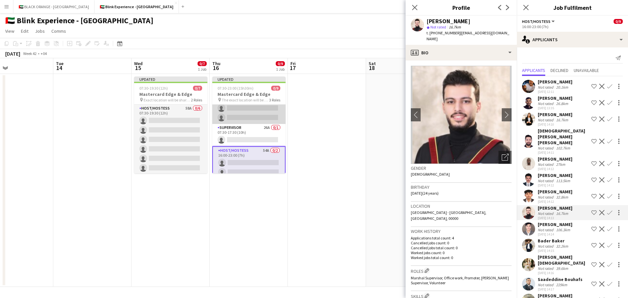
click at [244, 109] on app-card-role "Host/Hostess 57A 0/6 07:30-17:30 (10h) single-neutral-actions single-neutral-ac…" at bounding box center [248, 89] width 73 height 70
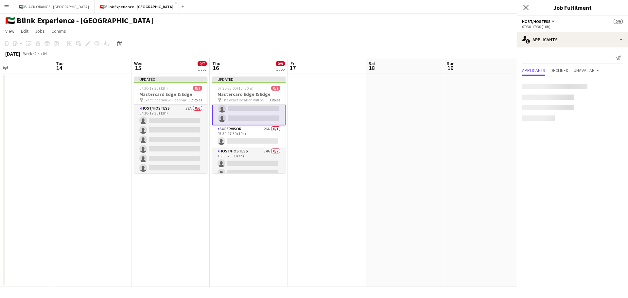
scroll to position [51, 0]
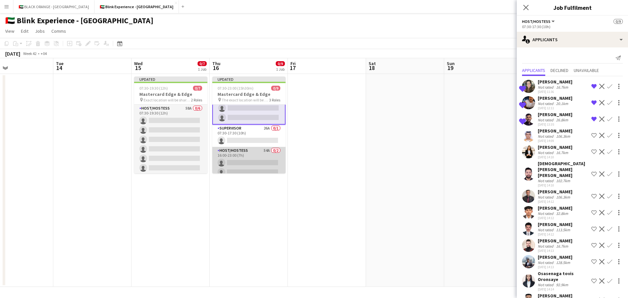
click at [239, 158] on app-card-role "Host/Hostess 54A 0/2 16:00-23:00 (7h) single-neutral-actions single-neutral-act…" at bounding box center [248, 163] width 73 height 32
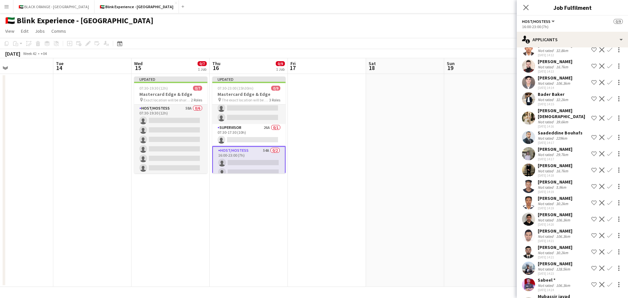
scroll to position [164, 0]
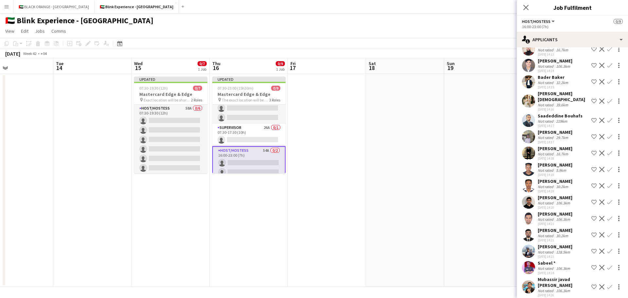
click at [546, 184] on div "Not rated" at bounding box center [546, 186] width 17 height 5
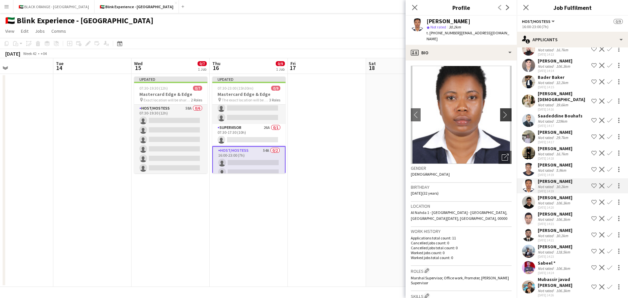
click at [502, 111] on app-icon "chevron-right" at bounding box center [507, 114] width 10 height 7
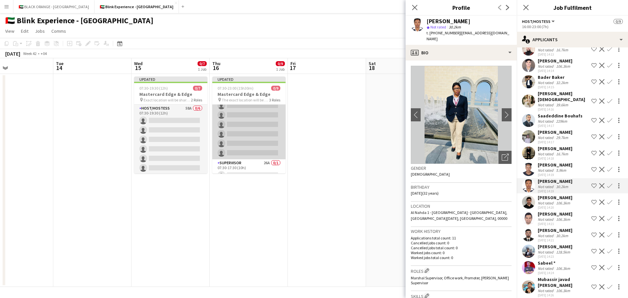
scroll to position [0, 0]
click at [246, 126] on app-card-role "Host/Hostess 57A 0/6 07:30-17:30 (10h) single-neutral-actions single-neutral-ac…" at bounding box center [248, 140] width 73 height 70
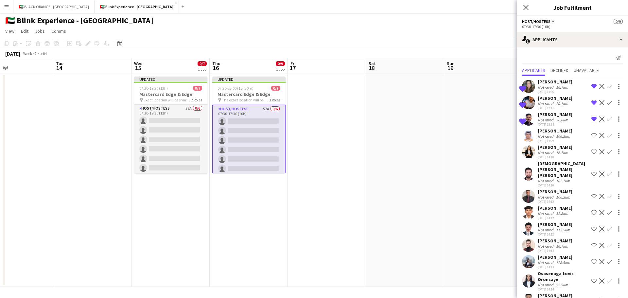
click at [591, 197] on app-icon "Shortlist crew" at bounding box center [593, 196] width 5 height 5
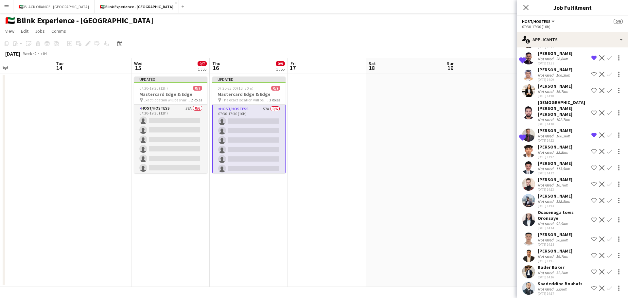
scroll to position [65, 0]
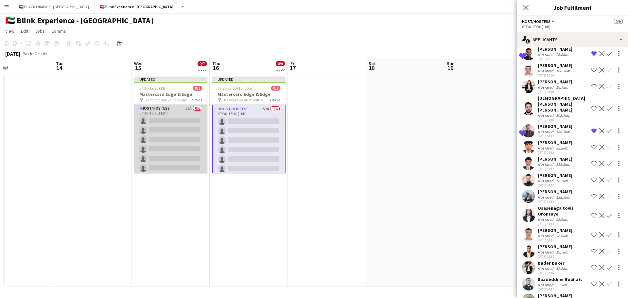
click at [168, 128] on app-card-role "Host/Hostess 58A 0/6 07:30-19:30 (12h) single-neutral-actions single-neutral-ac…" at bounding box center [170, 140] width 73 height 70
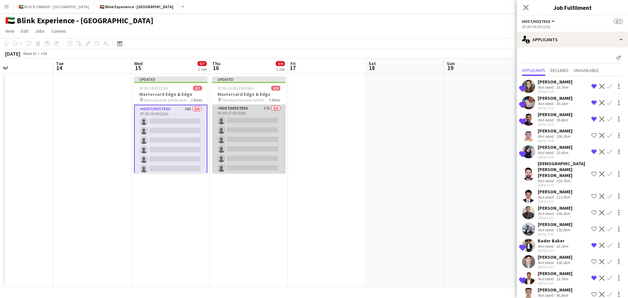
click at [257, 128] on app-card-role "Host/Hostess 57A 0/6 07:30-17:30 (10h) single-neutral-actions single-neutral-ac…" at bounding box center [248, 140] width 73 height 70
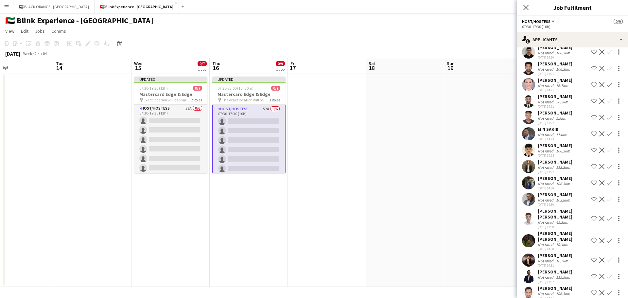
scroll to position [393, 0]
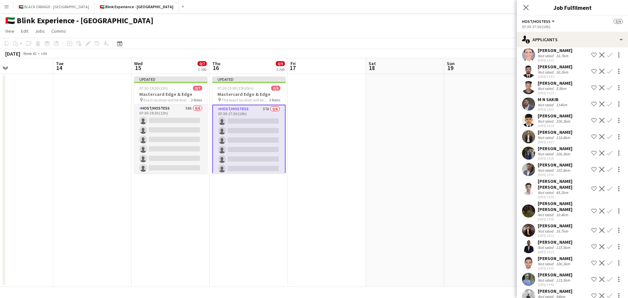
click at [552, 173] on div "Not rated" at bounding box center [546, 170] width 17 height 5
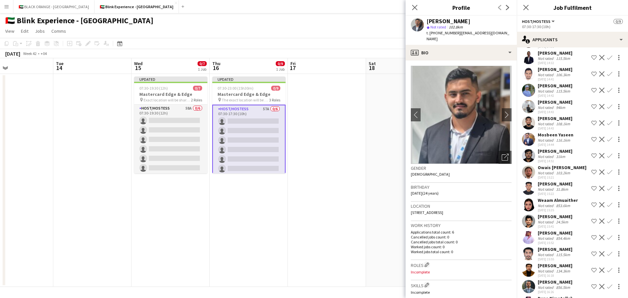
scroll to position [589, 0]
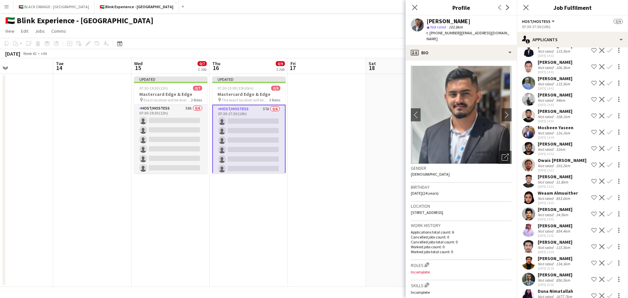
click at [545, 206] on div "[PERSON_NAME]" at bounding box center [555, 209] width 35 height 6
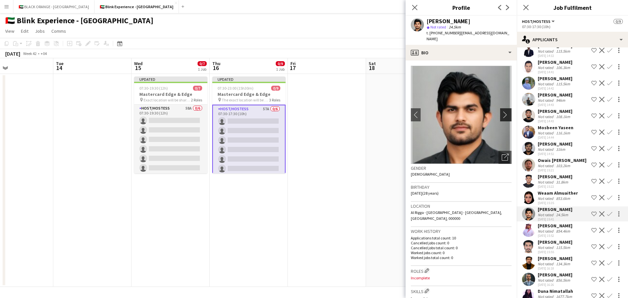
click at [502, 111] on app-icon "chevron-right" at bounding box center [507, 114] width 10 height 7
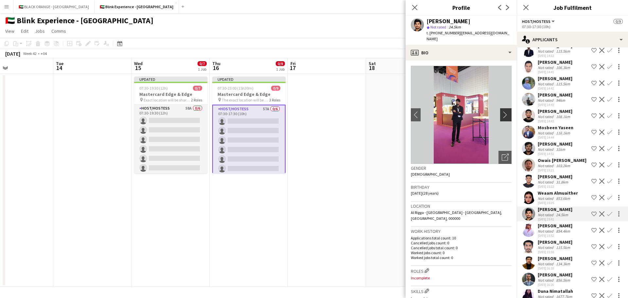
click at [503, 108] on button "chevron-right" at bounding box center [506, 114] width 13 height 13
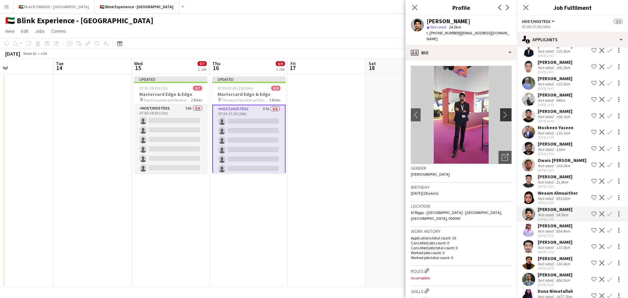
click at [503, 108] on button "chevron-right" at bounding box center [506, 114] width 13 height 13
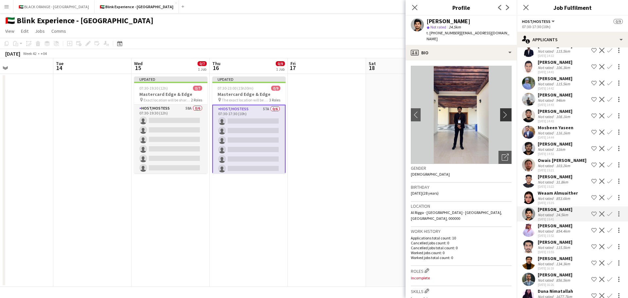
click at [503, 108] on button "chevron-right" at bounding box center [506, 114] width 13 height 13
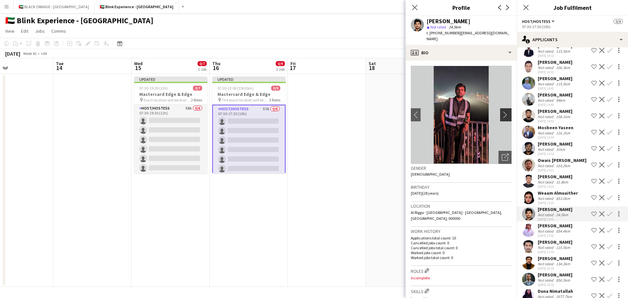
click at [503, 108] on button "chevron-right" at bounding box center [506, 114] width 13 height 13
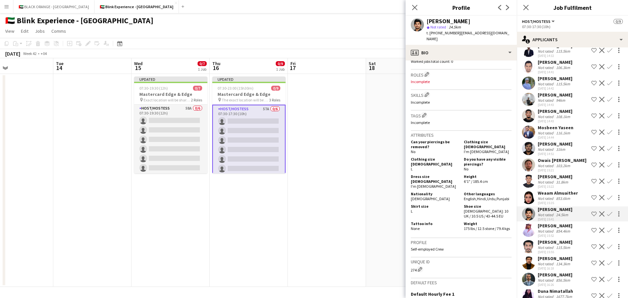
scroll to position [0, 0]
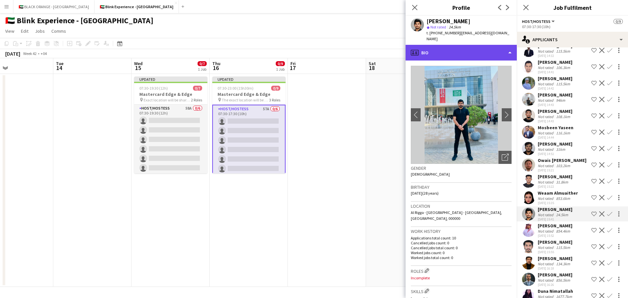
click at [439, 45] on div "profile Bio" at bounding box center [461, 53] width 111 height 16
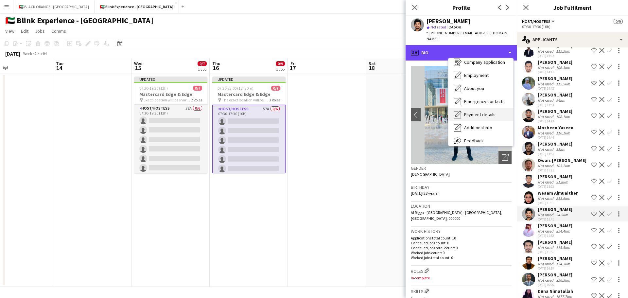
scroll to position [35, 0]
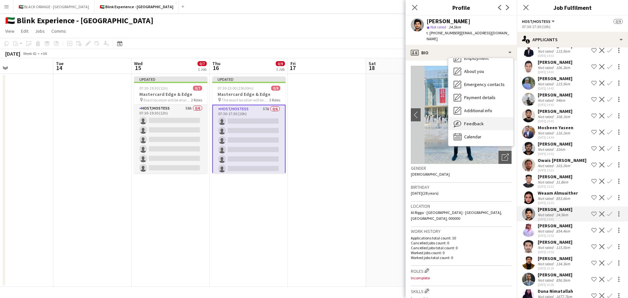
click at [469, 121] on span "Feedback" at bounding box center [474, 124] width 20 height 6
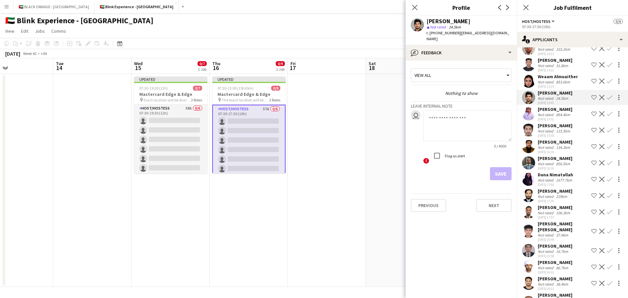
scroll to position [715, 0]
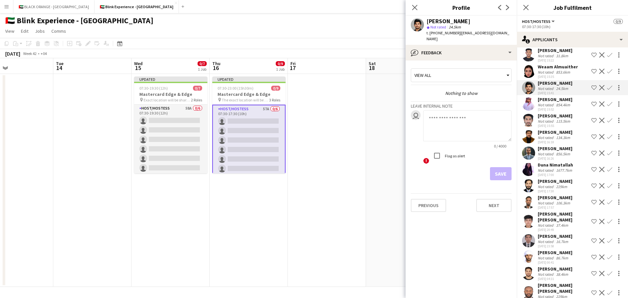
click at [543, 168] on div "Not rated" at bounding box center [546, 170] width 17 height 5
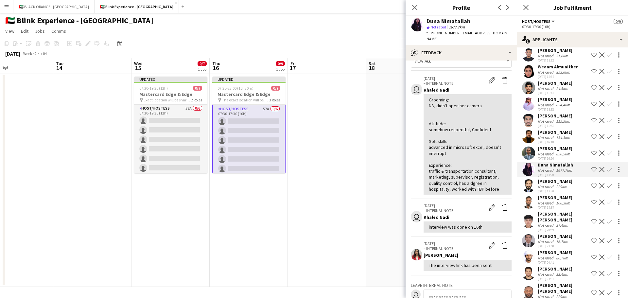
scroll to position [0, 0]
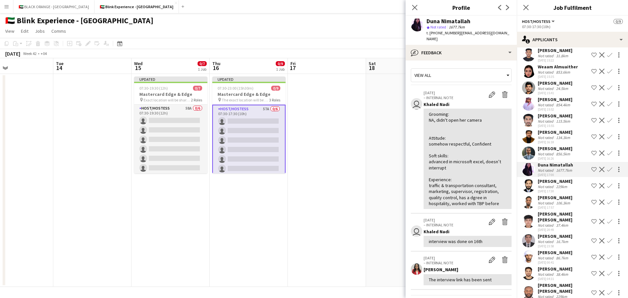
click at [565, 184] on div "229km" at bounding box center [562, 186] width 14 height 5
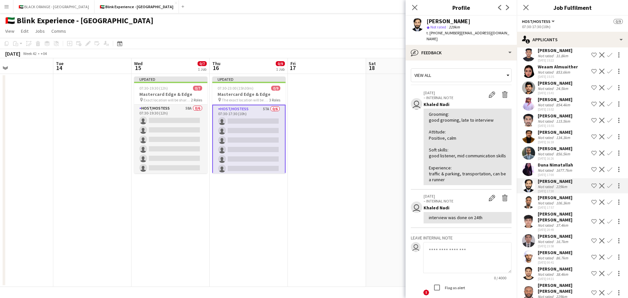
click at [541, 195] on div "[PERSON_NAME]" at bounding box center [555, 198] width 35 height 6
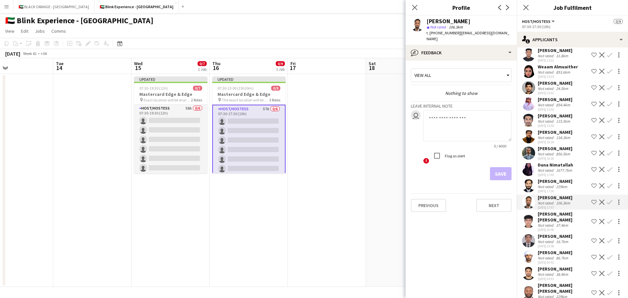
click at [551, 212] on div "[PERSON_NAME] [PERSON_NAME]" at bounding box center [563, 217] width 51 height 12
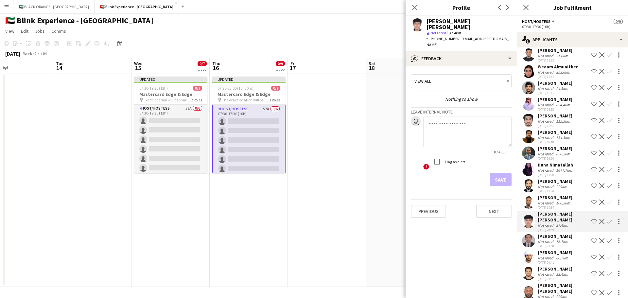
click at [545, 233] on div "[PERSON_NAME]" at bounding box center [555, 236] width 35 height 6
